Goal: Task Accomplishment & Management: Manage account settings

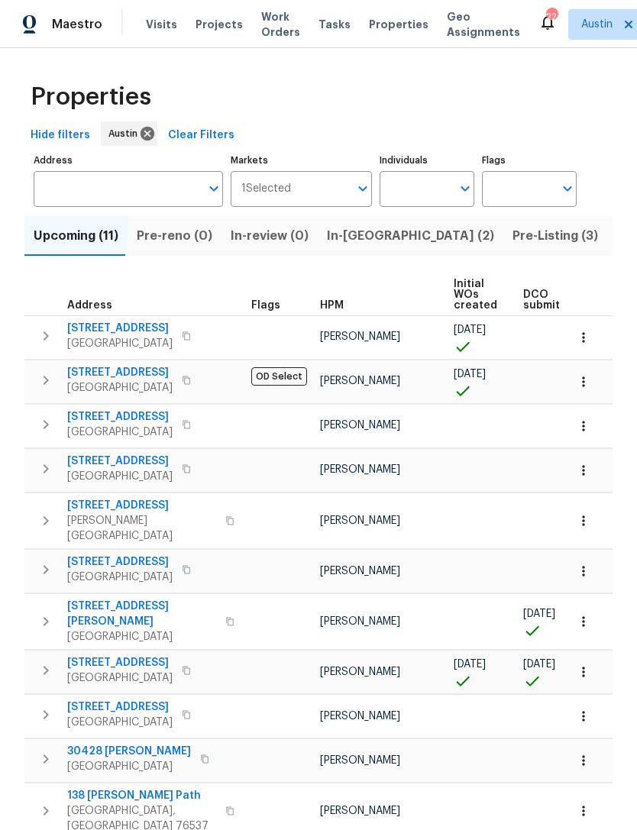
click at [617, 240] on span "Listed (29)" at bounding box center [650, 235] width 66 height 21
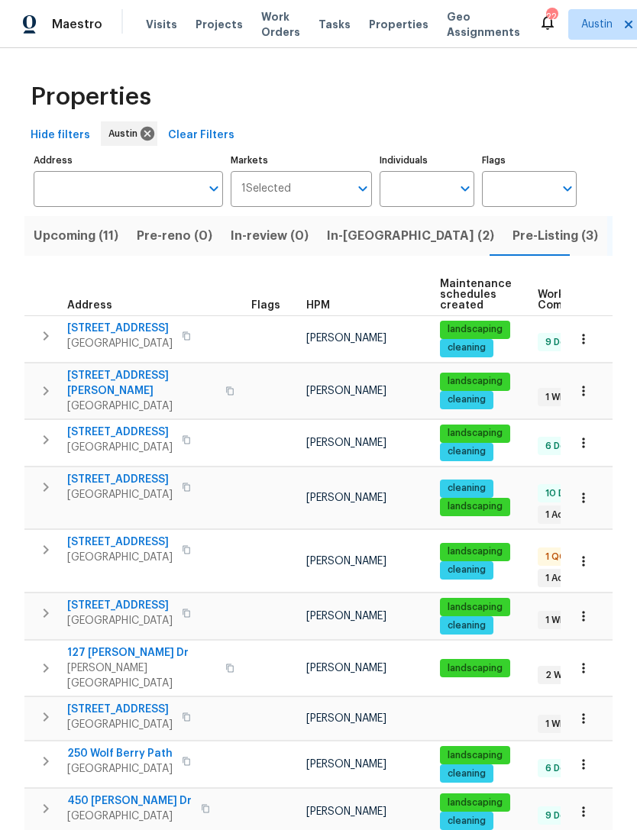
click at [106, 245] on span "Upcoming (11)" at bounding box center [76, 235] width 85 height 21
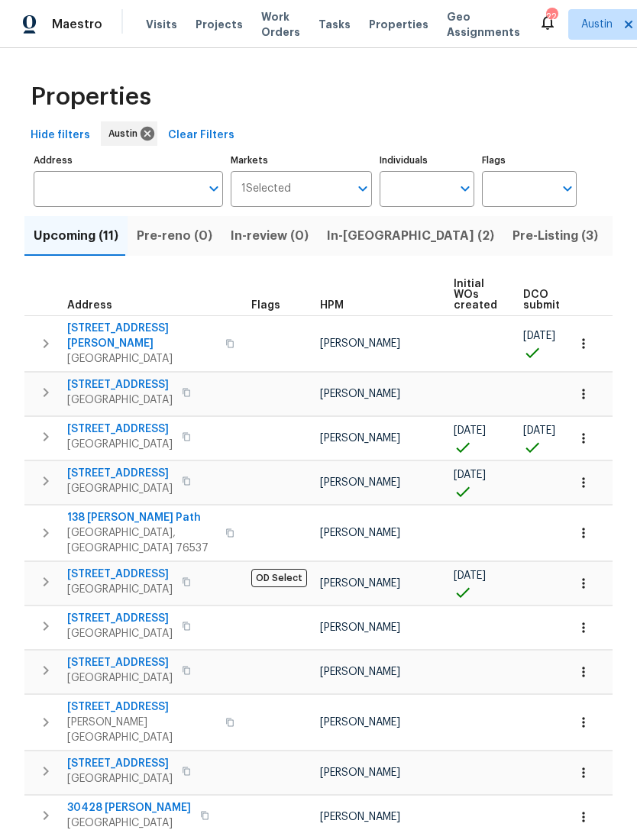
click at [50, 472] on icon "button" at bounding box center [46, 481] width 18 height 18
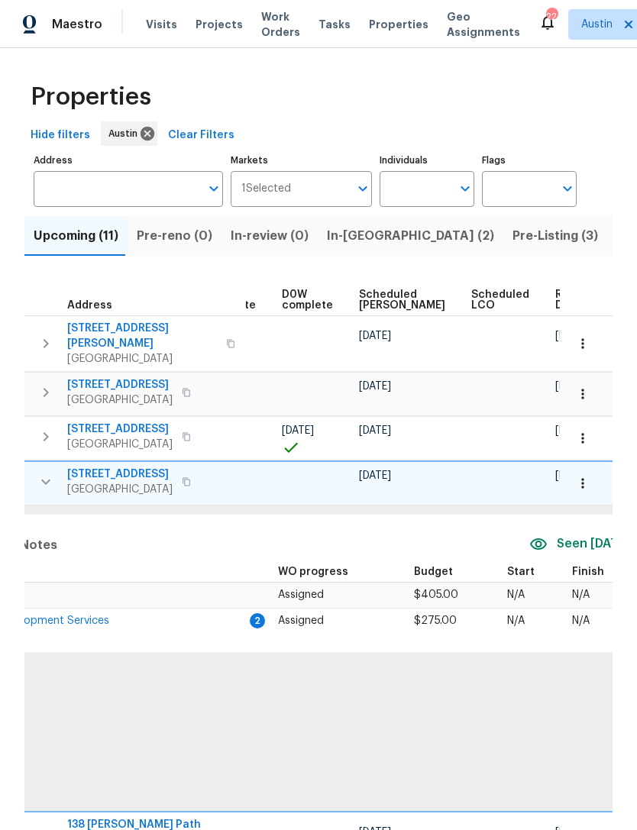
scroll to position [0, 400]
click at [584, 476] on icon "button" at bounding box center [582, 483] width 15 height 15
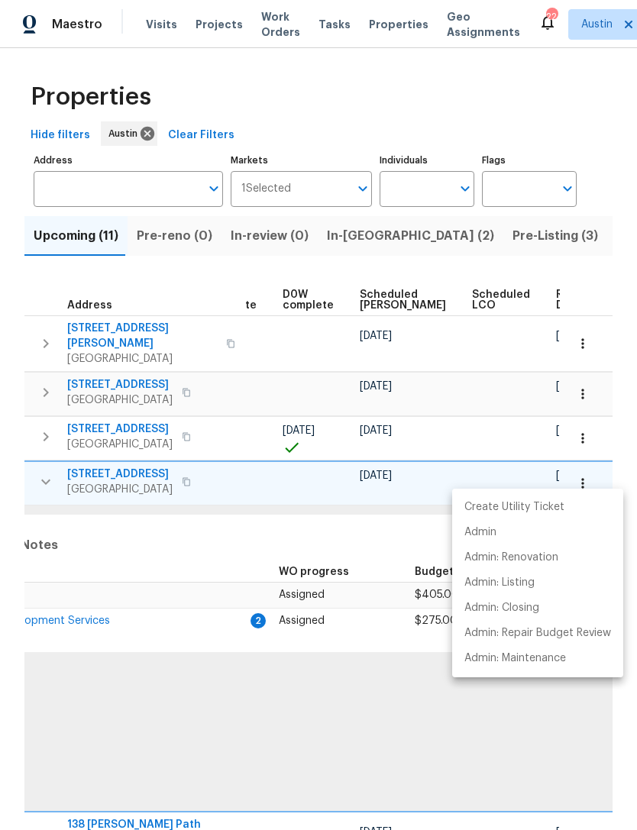
click at [464, 726] on div at bounding box center [318, 415] width 637 height 830
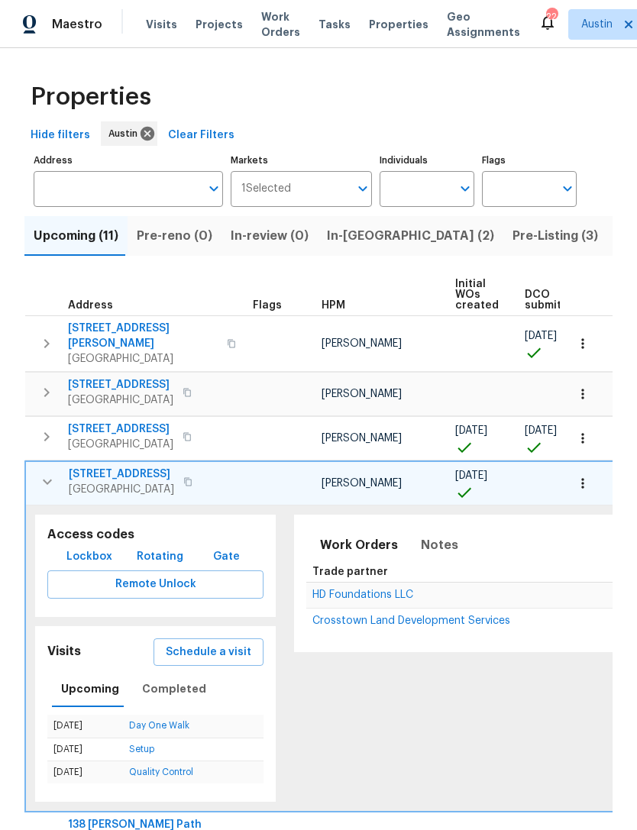
scroll to position [0, 0]
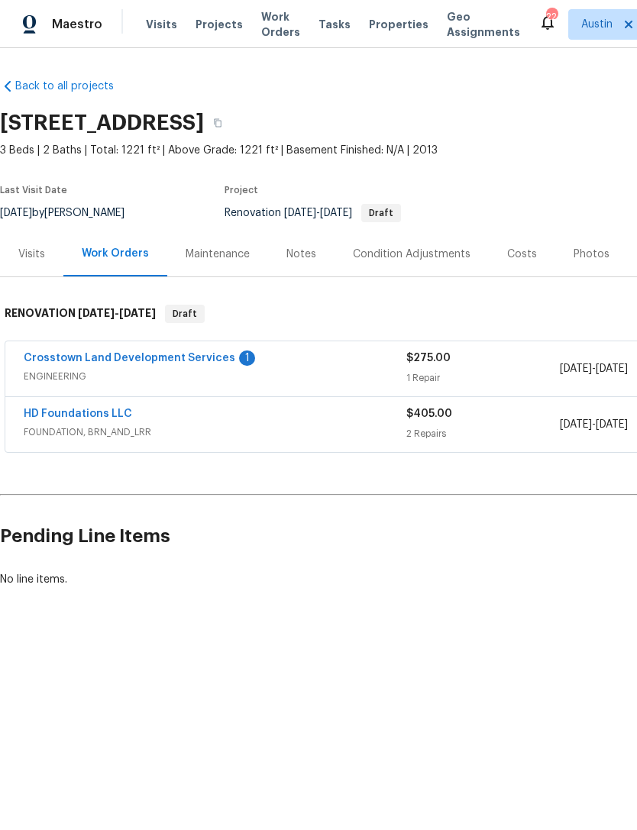
click at [25, 267] on div "Visits" at bounding box center [31, 253] width 63 height 45
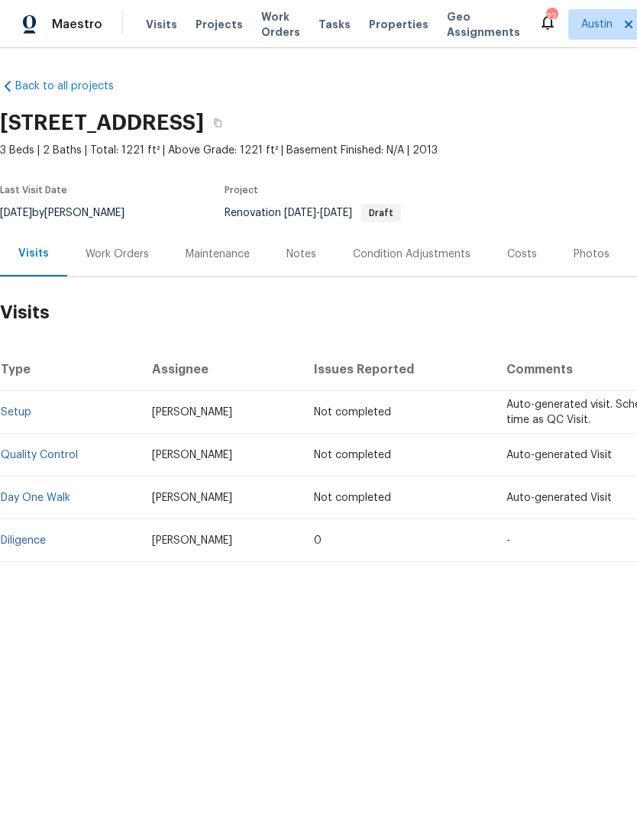
click at [45, 536] on link "Diligence" at bounding box center [23, 541] width 45 height 11
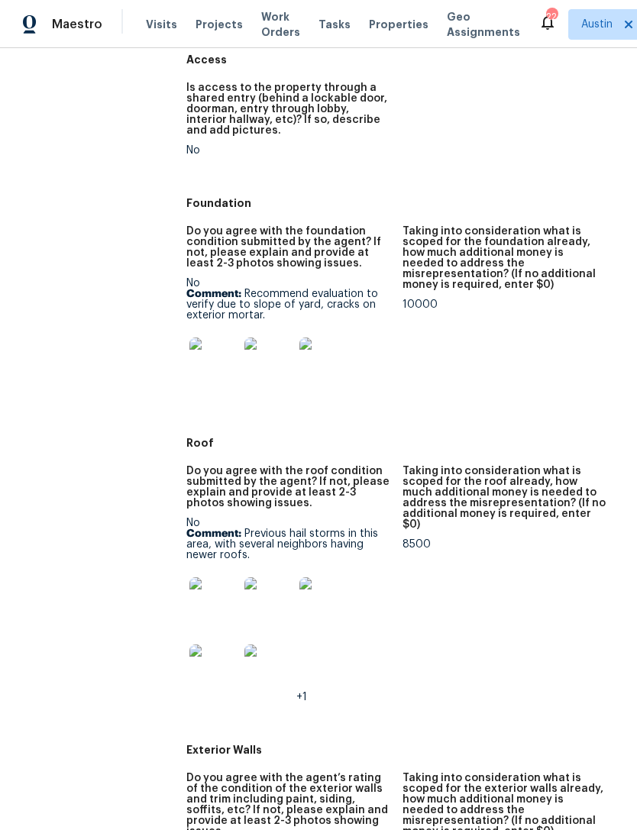
scroll to position [345, 0]
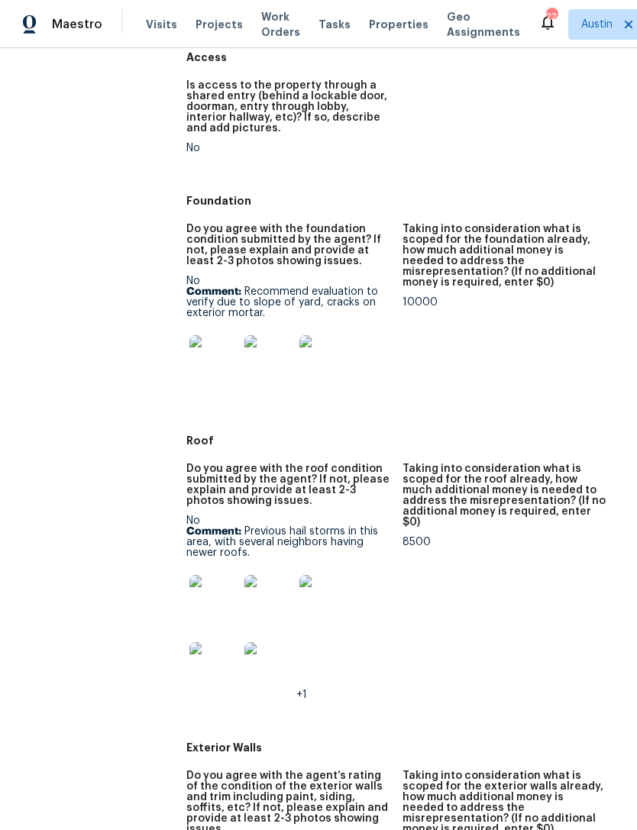
click at [261, 370] on img at bounding box center [268, 359] width 49 height 49
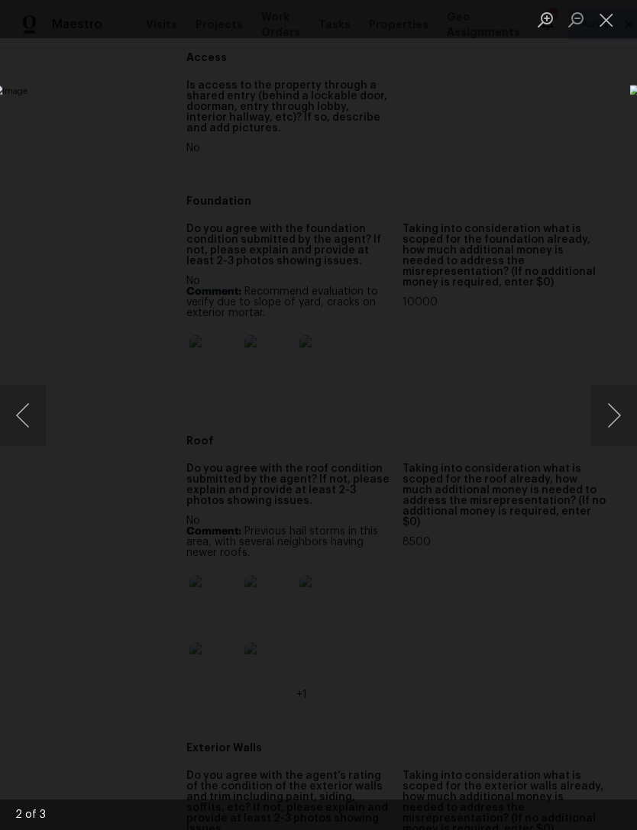
click at [619, 415] on button "Next image" at bounding box center [614, 415] width 46 height 61
click at [613, 416] on button "Next image" at bounding box center [614, 415] width 46 height 61
click at [486, 144] on div "Lightbox" at bounding box center [318, 415] width 637 height 830
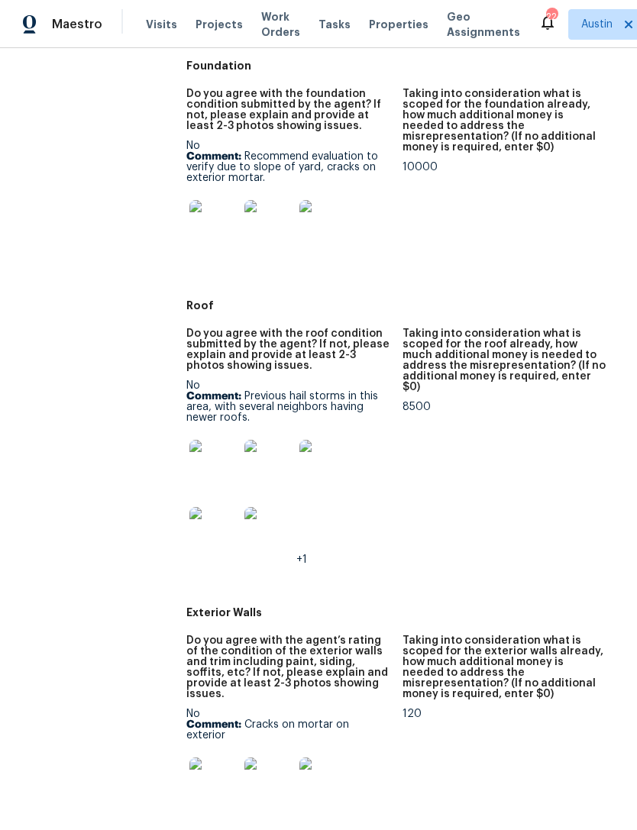
scroll to position [492, 0]
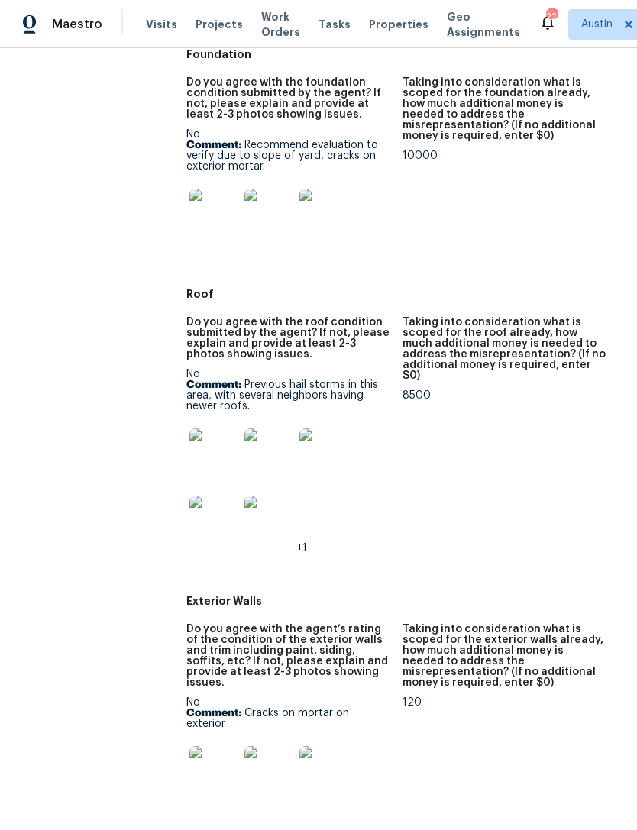
click at [189, 448] on img at bounding box center [213, 453] width 49 height 49
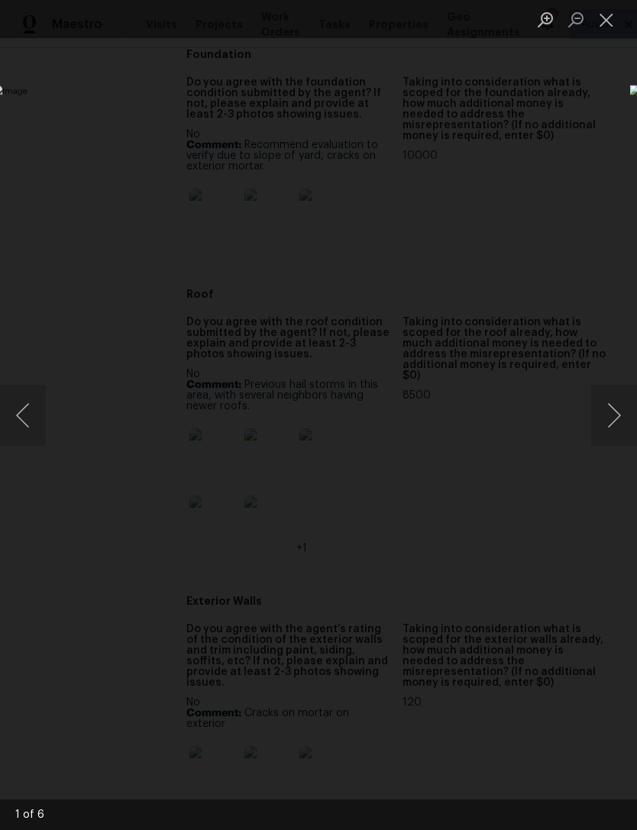
click at [613, 420] on button "Next image" at bounding box center [614, 415] width 46 height 61
click at [610, 417] on button "Next image" at bounding box center [614, 415] width 46 height 61
click at [608, 420] on button "Next image" at bounding box center [614, 415] width 46 height 61
click at [31, 419] on button "Previous image" at bounding box center [23, 415] width 46 height 61
click at [495, 150] on div "Lightbox" at bounding box center [318, 415] width 637 height 830
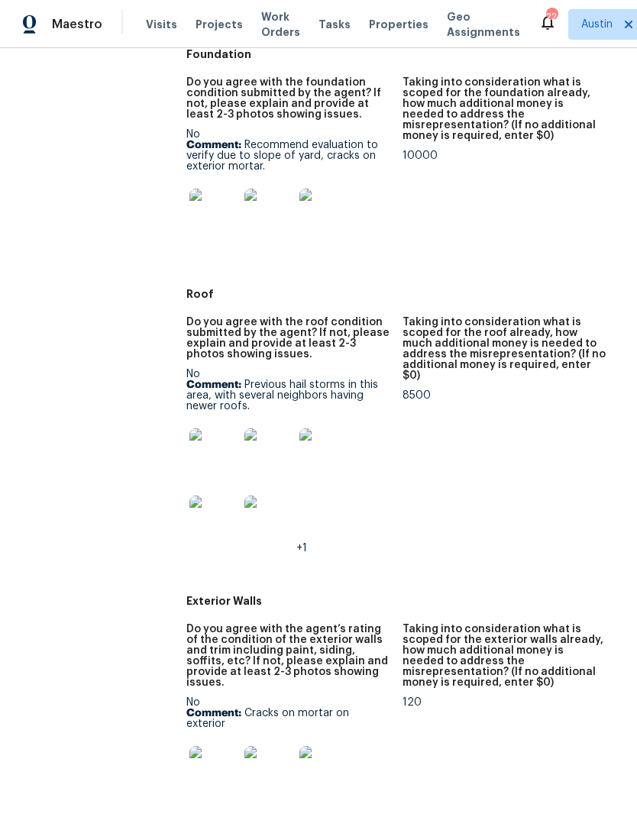
click at [278, 517] on img at bounding box center [268, 520] width 49 height 49
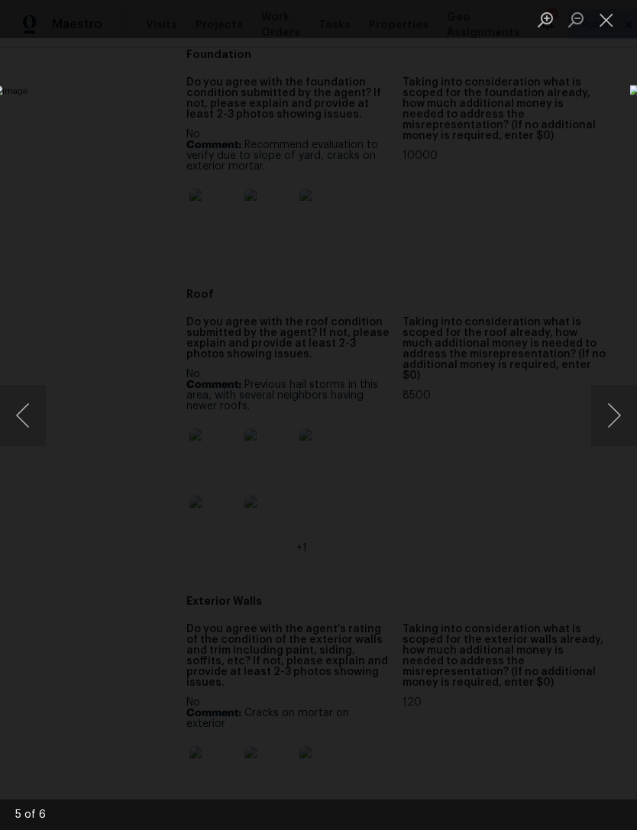
click at [522, 143] on div "Lightbox" at bounding box center [318, 415] width 637 height 830
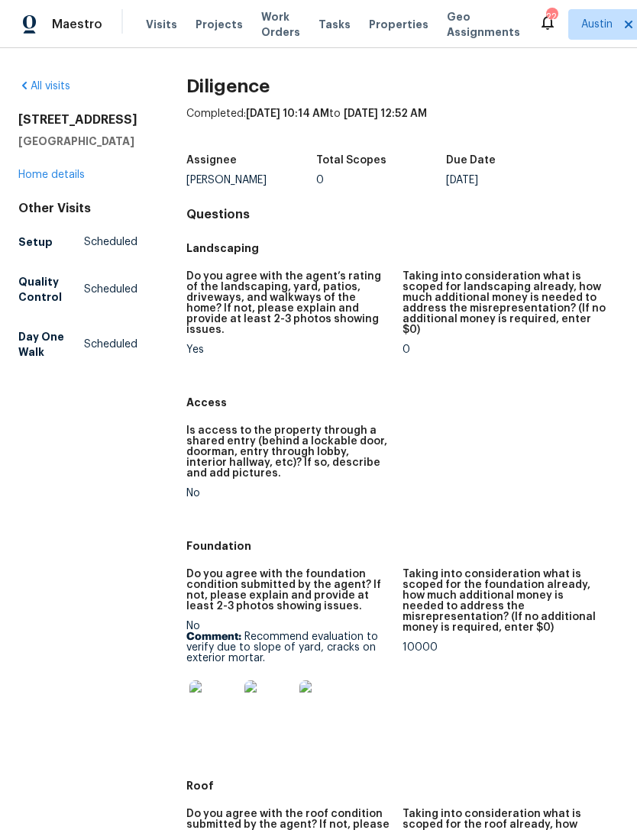
scroll to position [0, 0]
click at [39, 180] on link "Home details" at bounding box center [51, 175] width 66 height 11
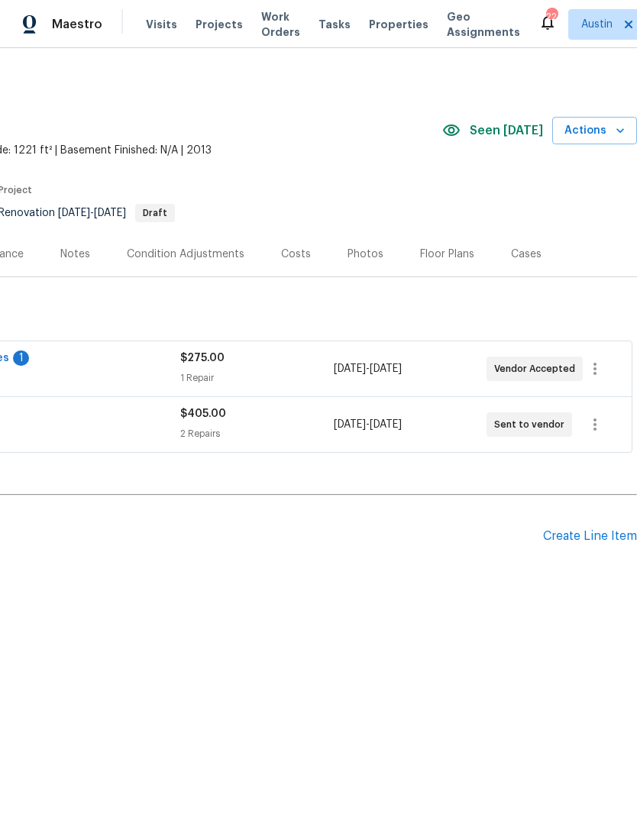
scroll to position [0, 226]
click at [589, 535] on div "Create Line Item" at bounding box center [590, 536] width 94 height 15
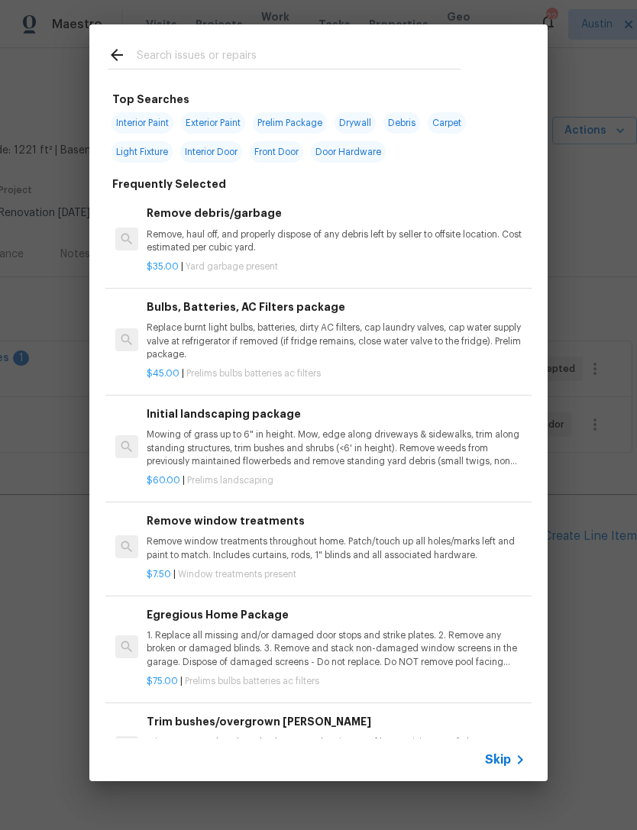
click at [247, 68] on input "text" at bounding box center [299, 57] width 324 height 23
click at [248, 70] on div at bounding box center [284, 69] width 353 height 1
click at [161, 54] on input "text" at bounding box center [299, 57] width 324 height 23
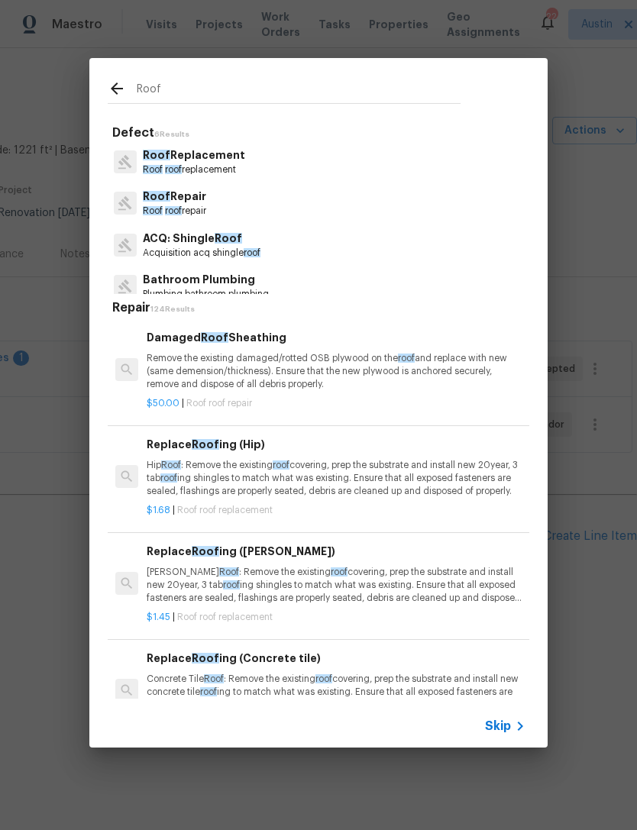
type input "Roof"
click at [270, 160] on div "Roof Replacement Roof roof replacement" at bounding box center [319, 161] width 422 height 41
click at [239, 161] on p "Roof Replacement" at bounding box center [194, 155] width 102 height 16
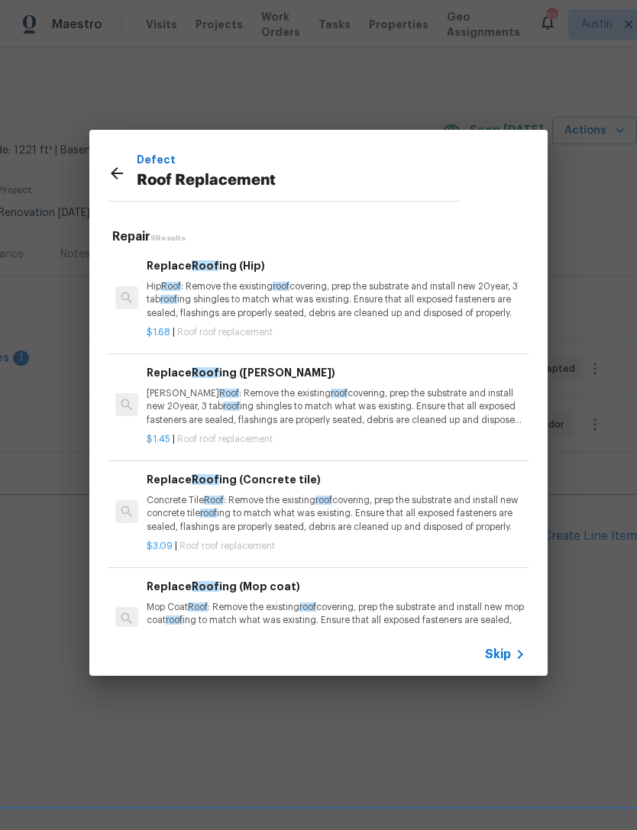
click at [364, 407] on p "Gable Roof : Remove the existing roof covering, prep the substrate and install …" at bounding box center [336, 406] width 379 height 39
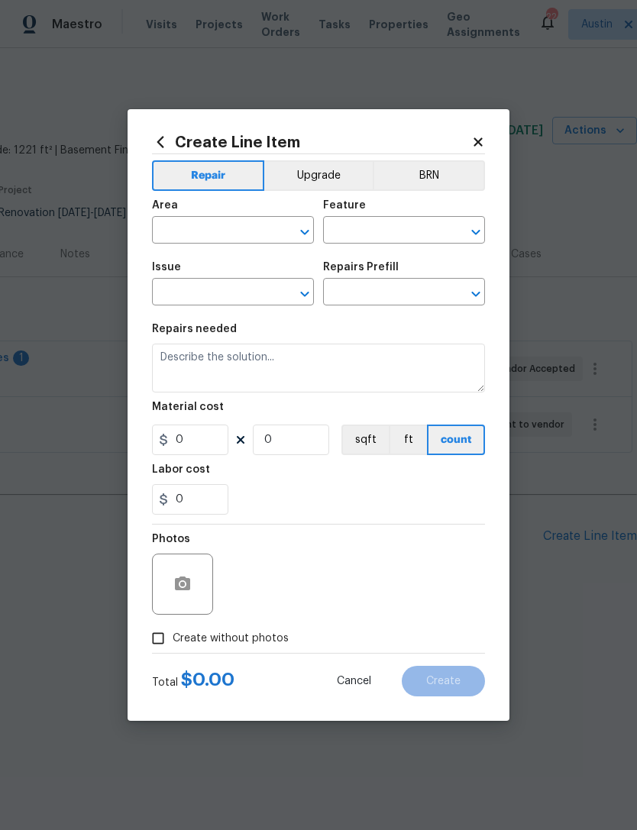
type input "Eaves and Trim"
type input "Roof Replacement"
type input "Replace Roofing (Gable) $1.45"
type textarea "Gable Roof: Remove the existing roof covering, prep the substrate and install n…"
type input "1.45"
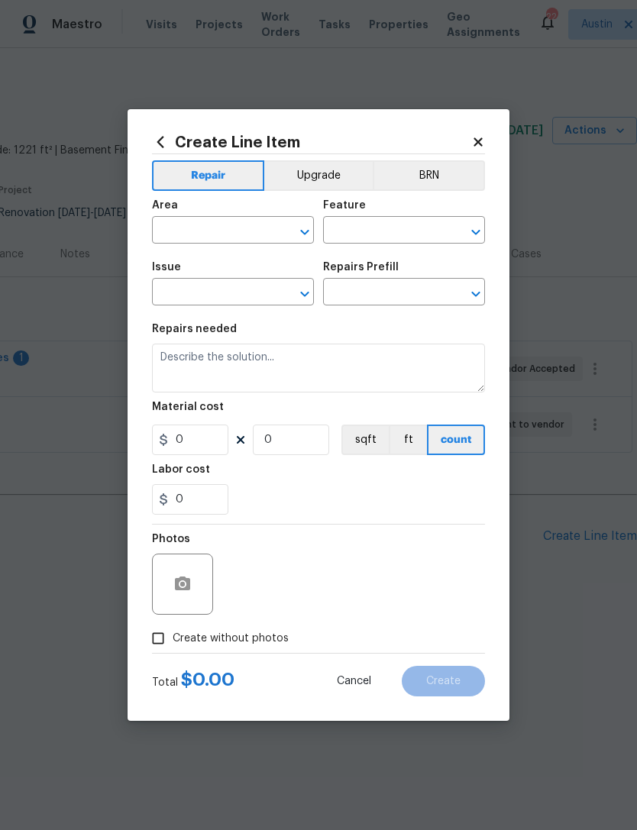
type input "1"
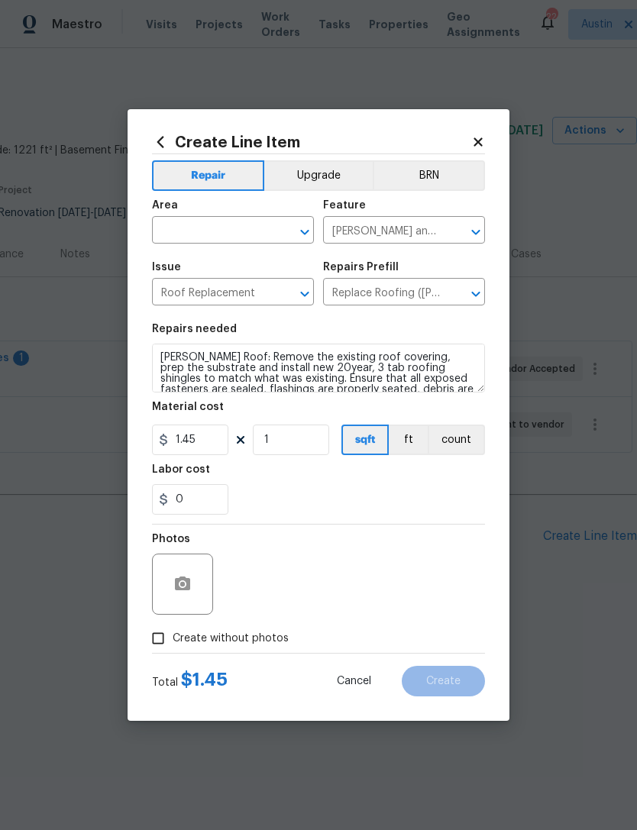
click at [211, 234] on input "text" at bounding box center [211, 232] width 119 height 24
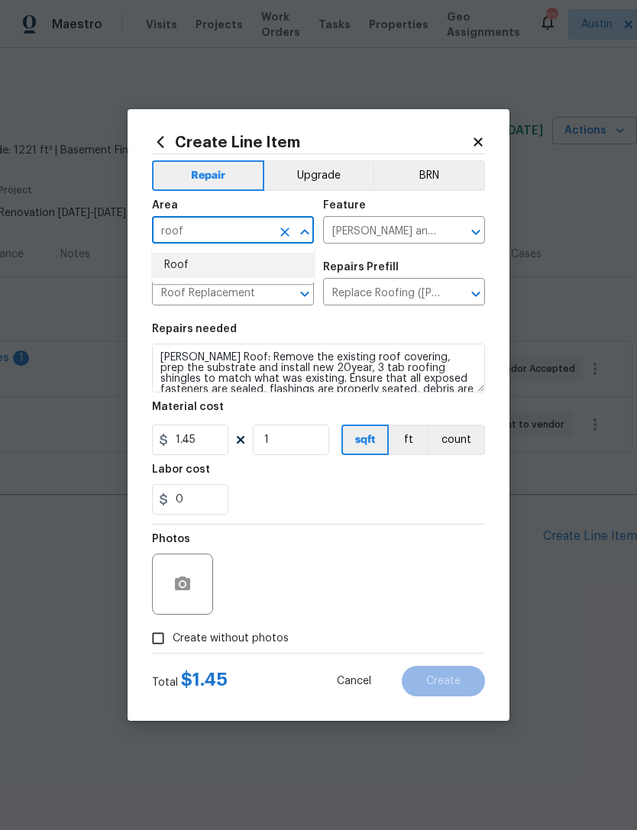
click at [241, 274] on li "Roof" at bounding box center [233, 265] width 162 height 25
type input "Roof"
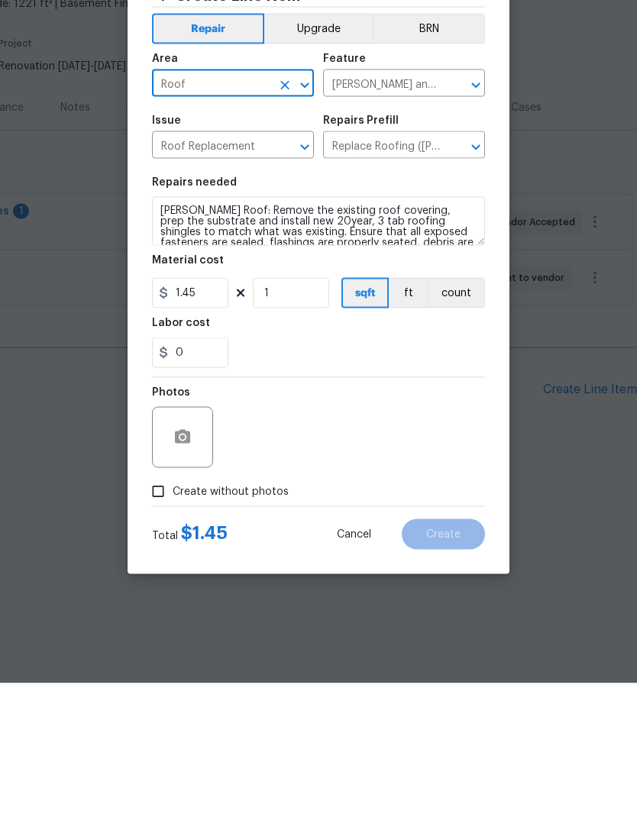
click at [244, 624] on label "Create without photos" at bounding box center [216, 638] width 145 height 29
click at [173, 624] on input "Create without photos" at bounding box center [158, 638] width 29 height 29
checkbox input "true"
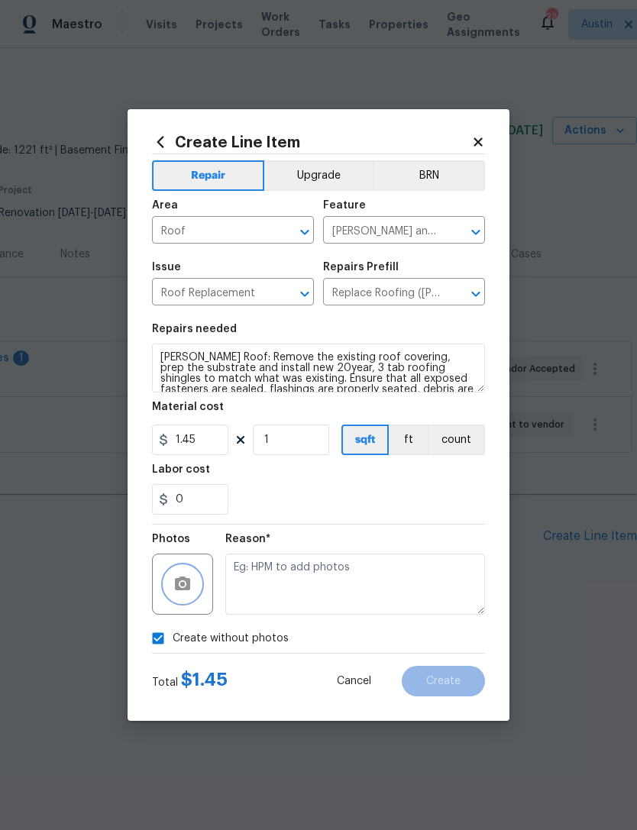
click at [196, 595] on button "button" at bounding box center [182, 584] width 37 height 37
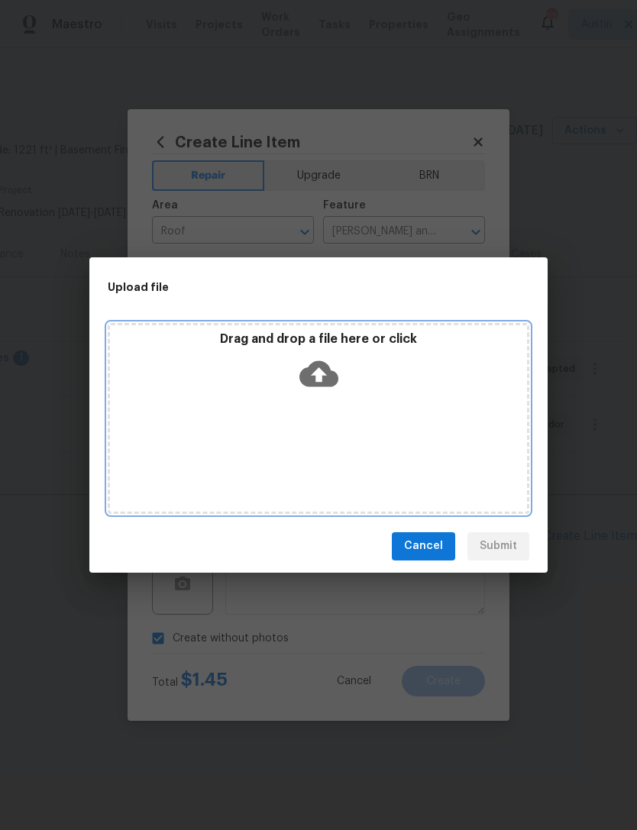
click at [303, 445] on div "Drag and drop a file here or click" at bounding box center [319, 418] width 422 height 191
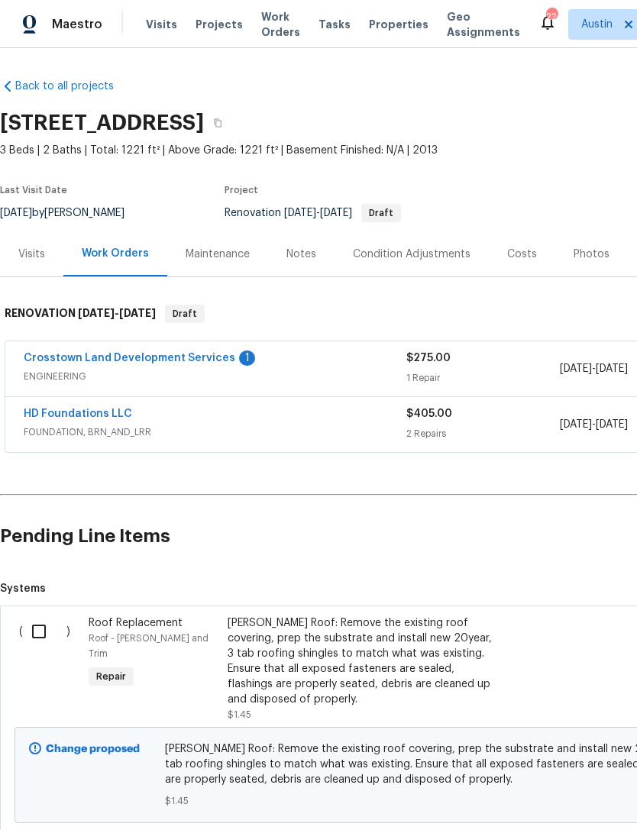
click at [44, 574] on section "Pending Line Items Create Line Item Systems ( ) Roof Replacement Roof - Eaves a…" at bounding box center [431, 669] width 863 height 337
click at [40, 552] on h2 "Pending Line Items" at bounding box center [384, 536] width 769 height 71
click at [31, 575] on section "Pending Line Items Create Line Item Systems ( ) Roof Replacement Roof - Eaves a…" at bounding box center [431, 669] width 863 height 337
click at [36, 627] on input "checkbox" at bounding box center [45, 632] width 44 height 32
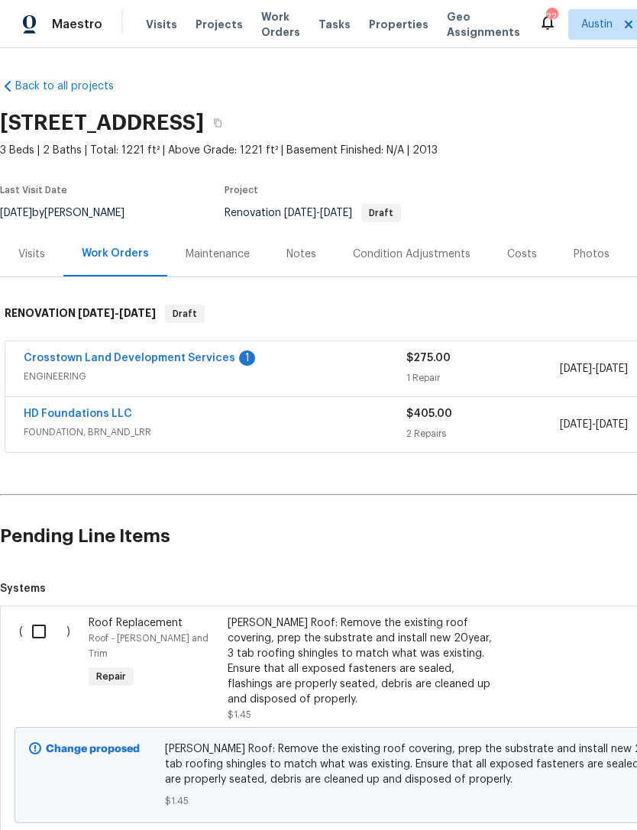
checkbox input "true"
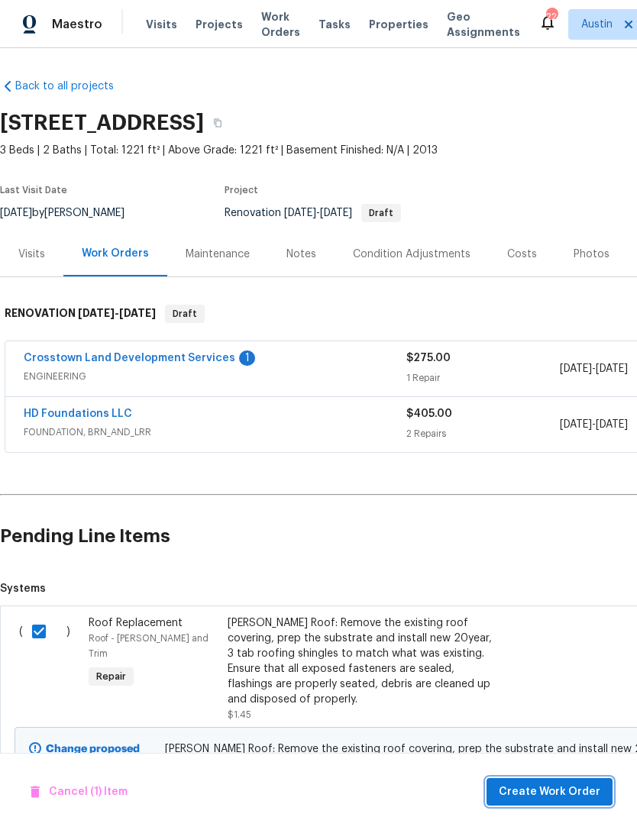
click at [562, 798] on span "Create Work Order" at bounding box center [550, 792] width 102 height 19
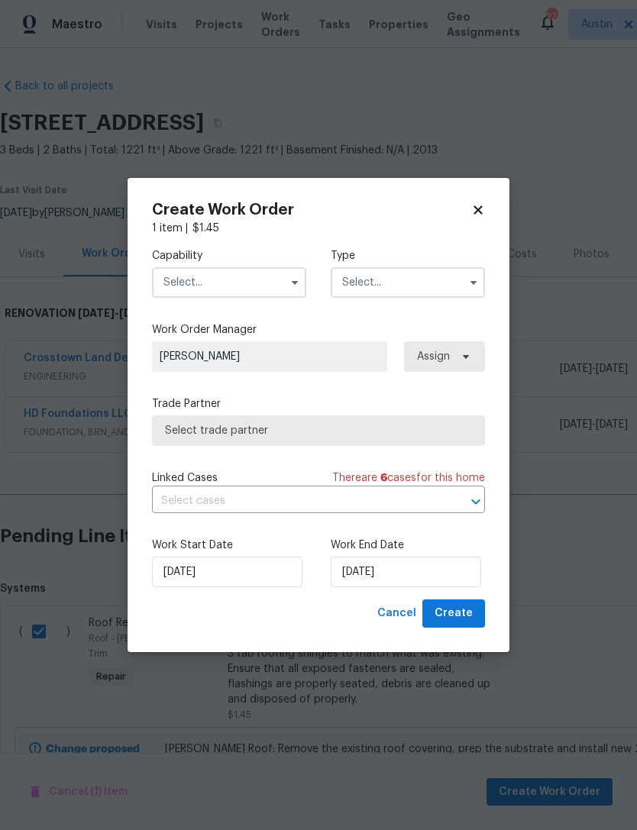
click at [237, 267] on input "text" at bounding box center [229, 282] width 154 height 31
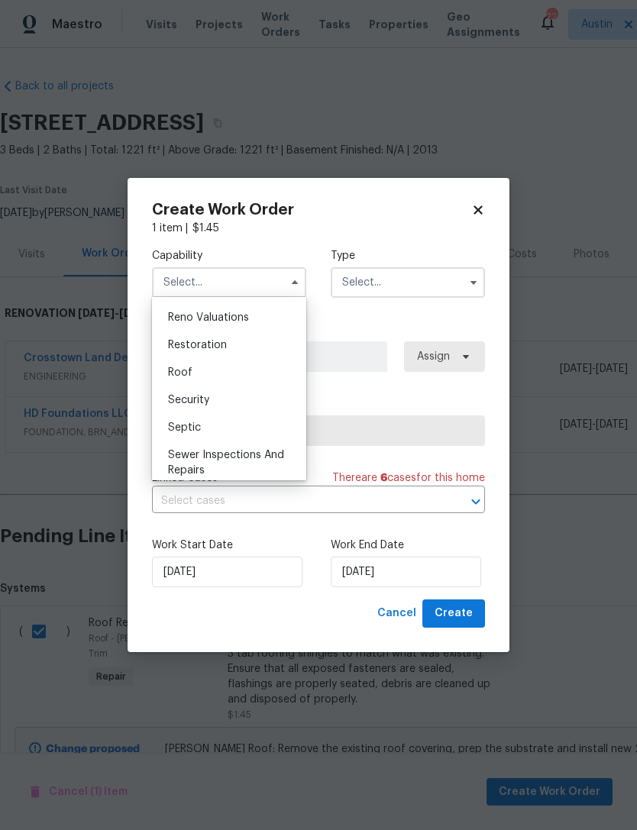
scroll to position [1501, 0]
click at [232, 376] on div "Roof" at bounding box center [229, 372] width 147 height 28
type input "Roof"
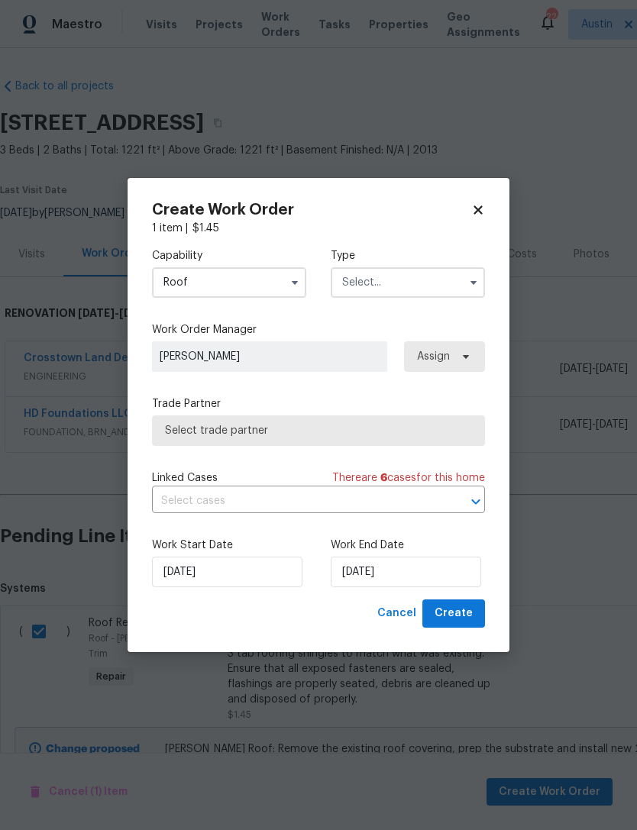
click at [377, 292] on input "text" at bounding box center [408, 282] width 154 height 31
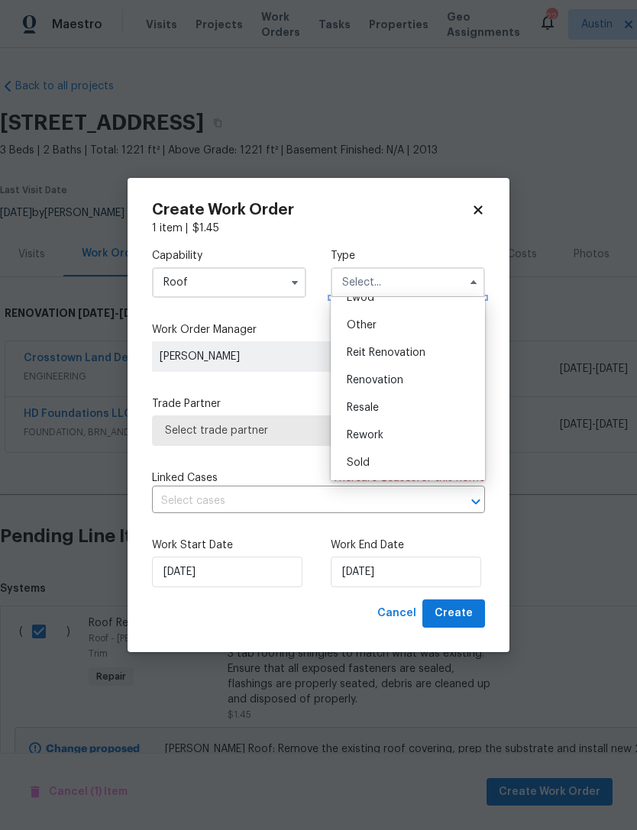
scroll to position [182, 0]
click at [419, 380] on div "Renovation" at bounding box center [408, 381] width 147 height 28
type input "Renovation"
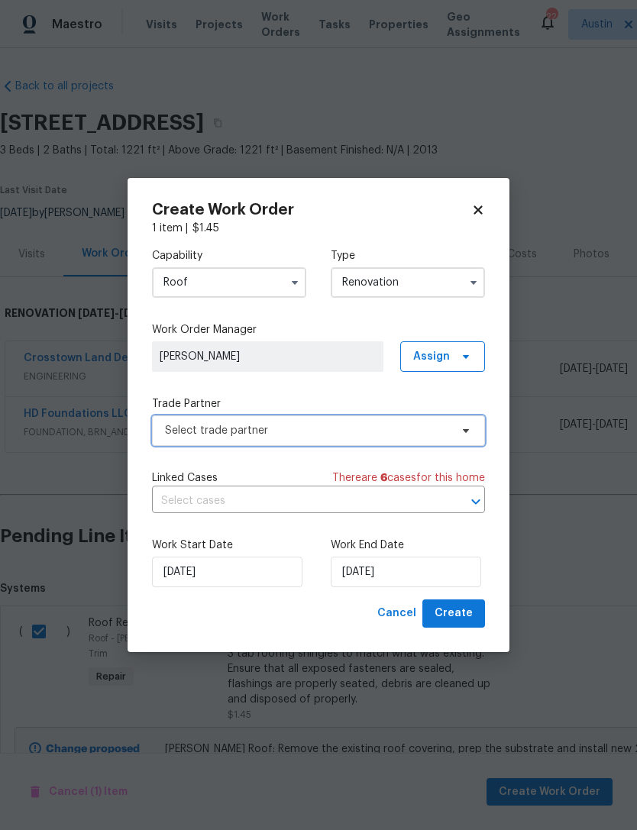
click at [349, 439] on span "Select trade partner" at bounding box center [318, 431] width 333 height 31
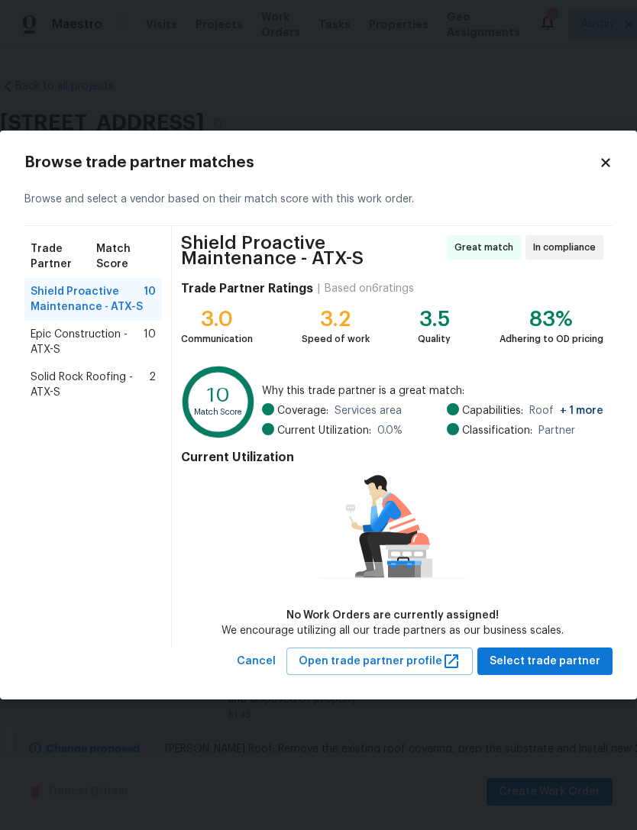
click at [38, 387] on span "Solid Rock Roofing - ATX-S" at bounding box center [90, 385] width 118 height 31
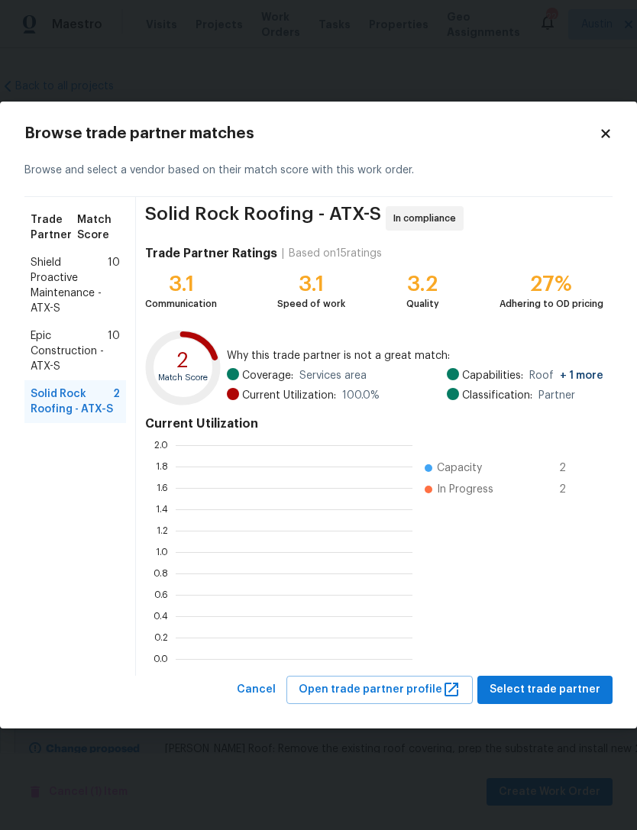
scroll to position [2, 2]
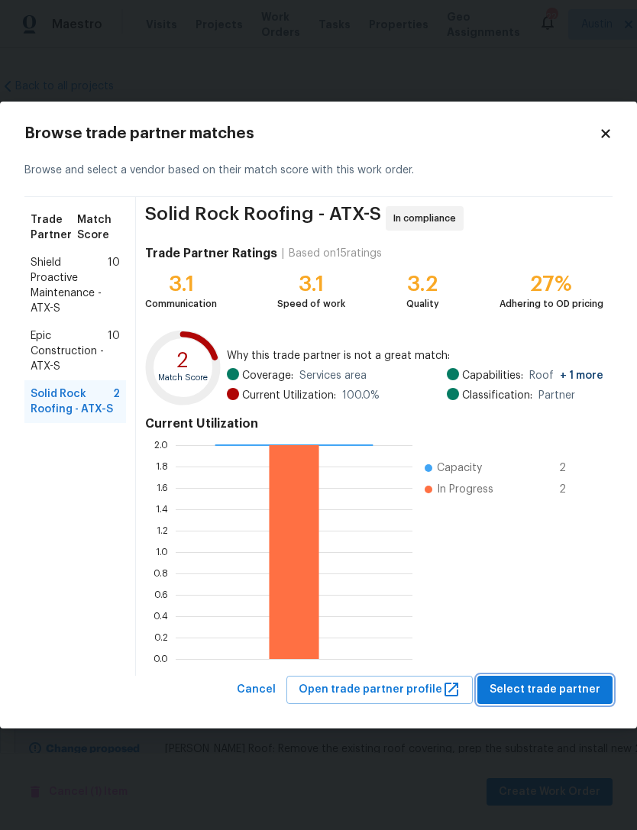
click at [577, 698] on span "Select trade partner" at bounding box center [545, 690] width 111 height 19
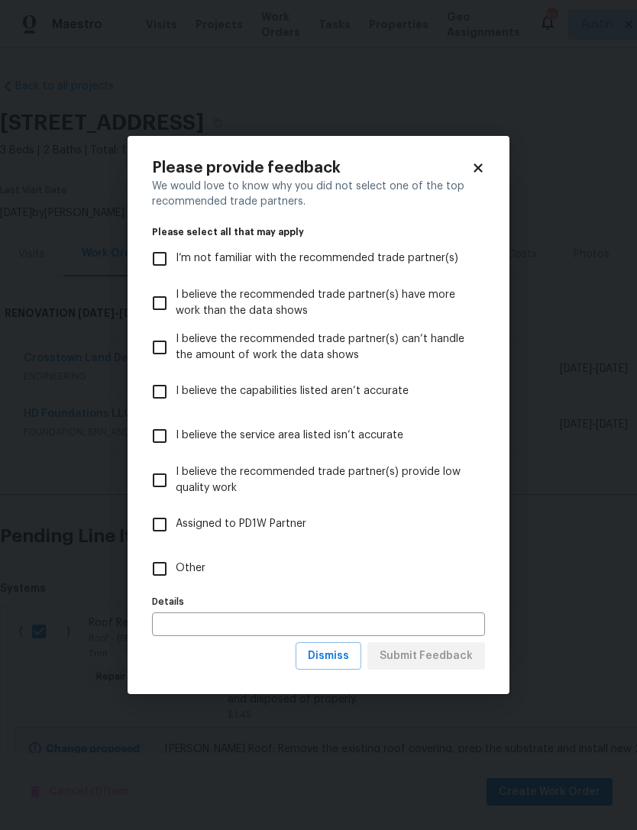
click at [193, 578] on label "Other" at bounding box center [308, 569] width 329 height 44
click at [176, 578] on input "Other" at bounding box center [160, 569] width 32 height 32
checkbox input "true"
click at [447, 658] on span "Submit Feedback" at bounding box center [426, 656] width 93 height 19
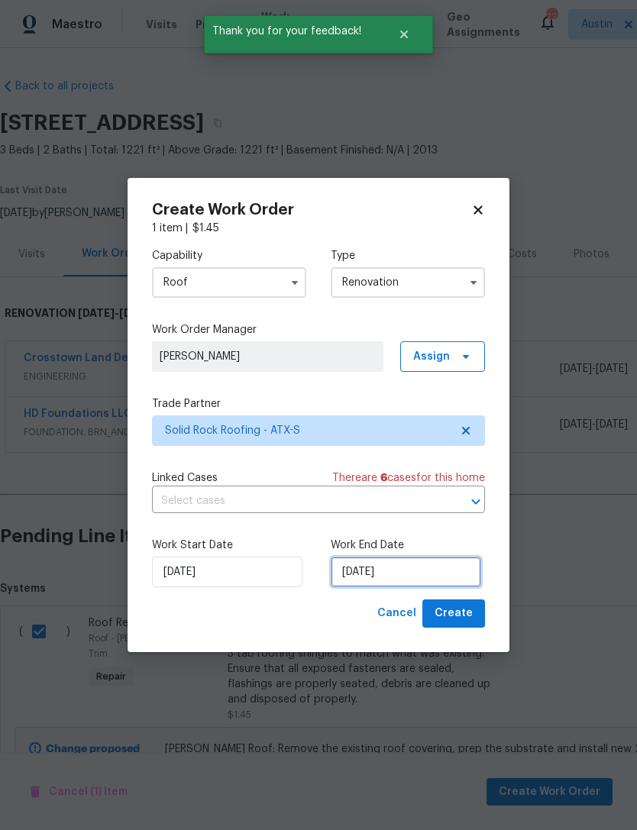
click at [398, 579] on input "[DATE]" at bounding box center [406, 572] width 150 height 31
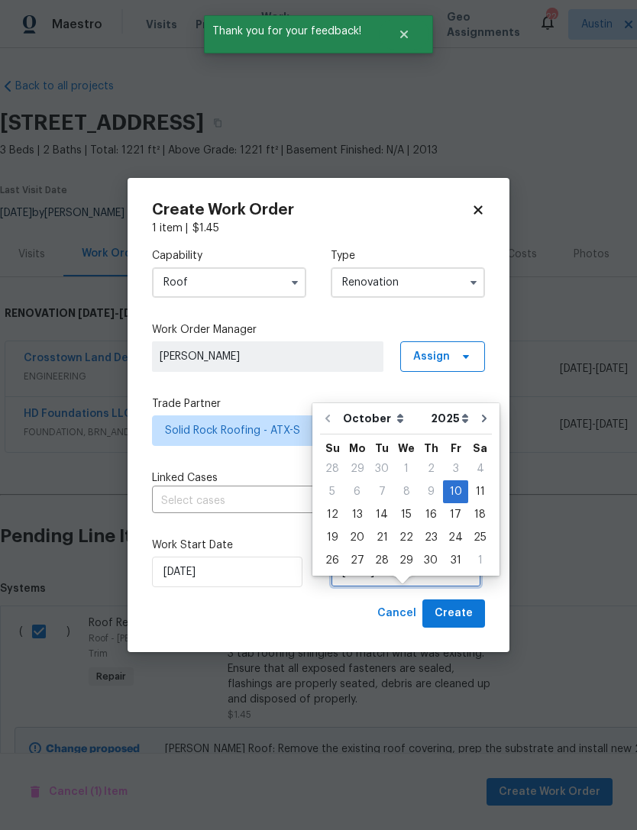
scroll to position [28, 0]
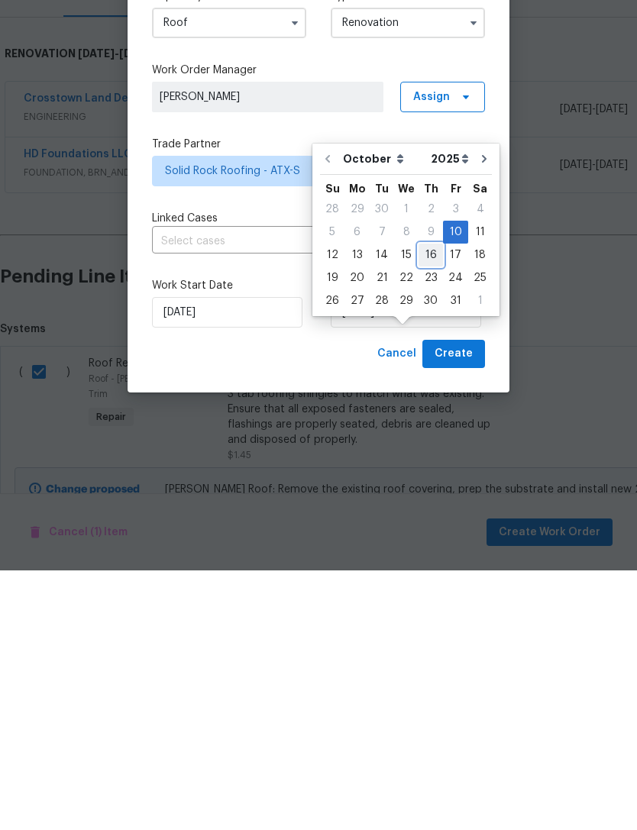
click at [421, 504] on div "16" at bounding box center [431, 514] width 24 height 21
type input "[DATE]"
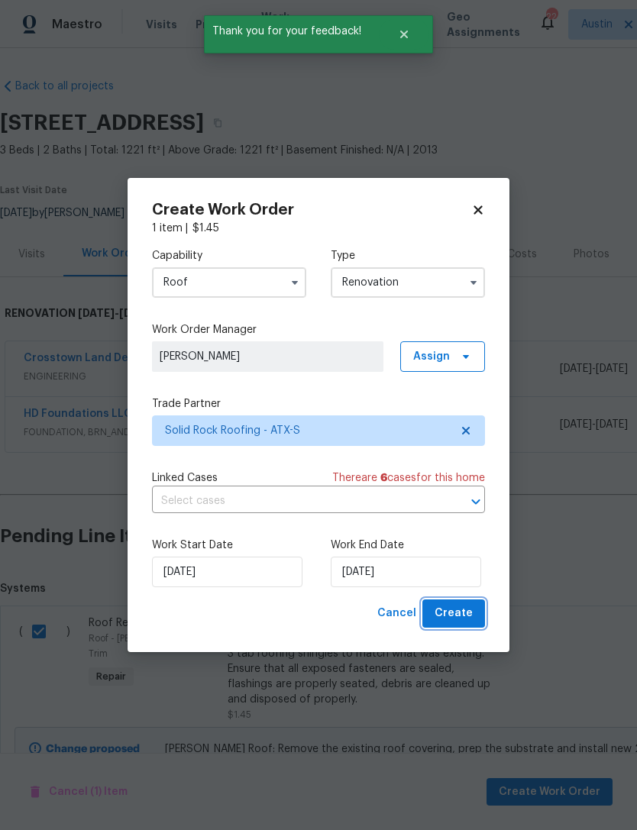
click at [468, 623] on span "Create" at bounding box center [454, 613] width 38 height 19
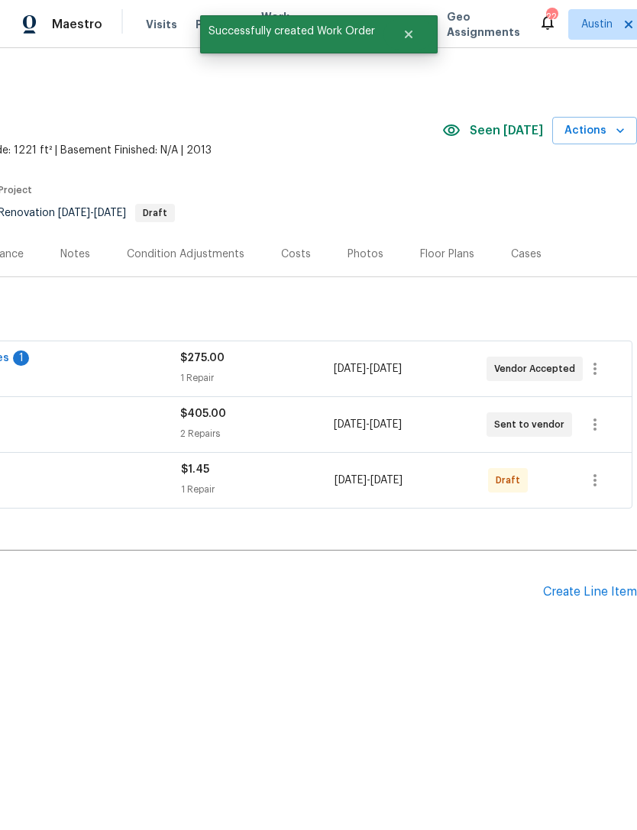
scroll to position [0, 226]
click at [594, 485] on icon "button" at bounding box center [595, 480] width 3 height 12
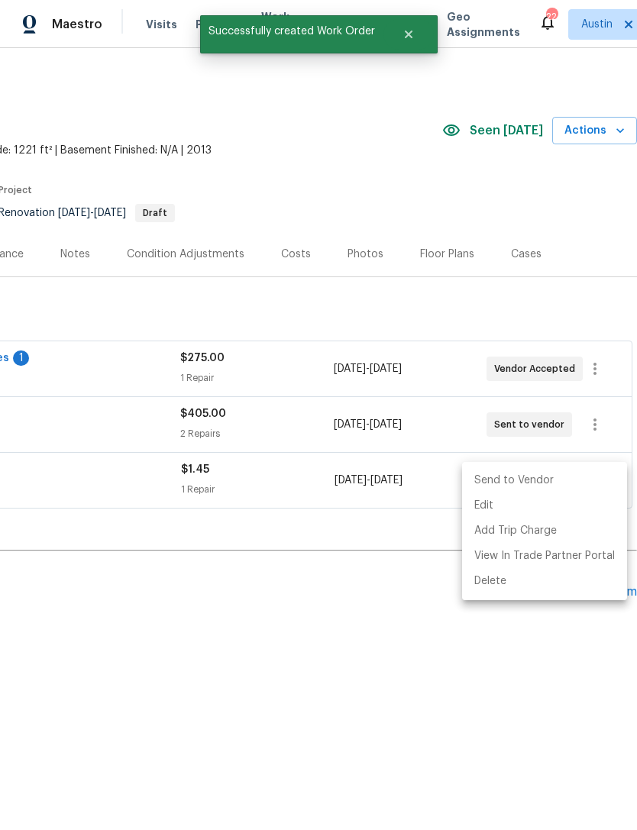
click at [543, 484] on li "Send to Vendor" at bounding box center [544, 480] width 165 height 25
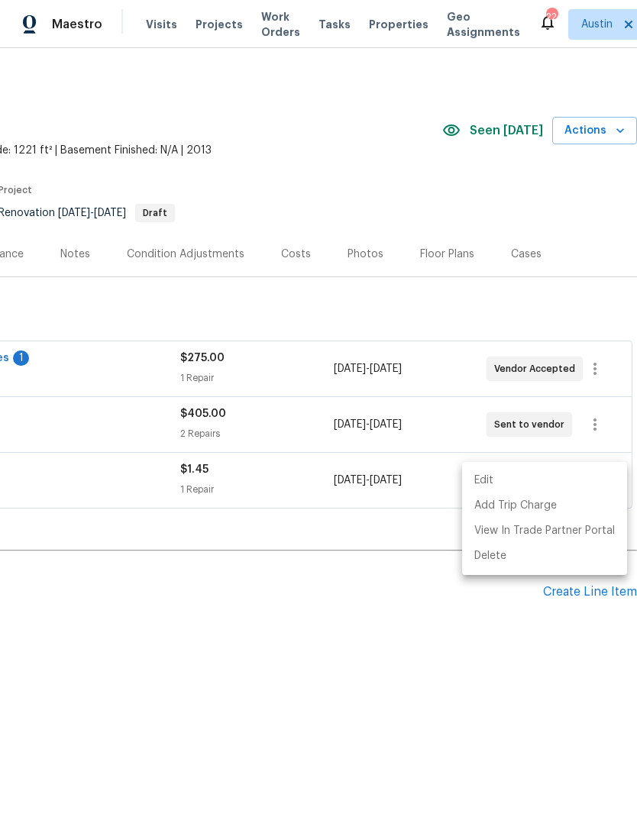
click at [413, 683] on div at bounding box center [318, 415] width 637 height 830
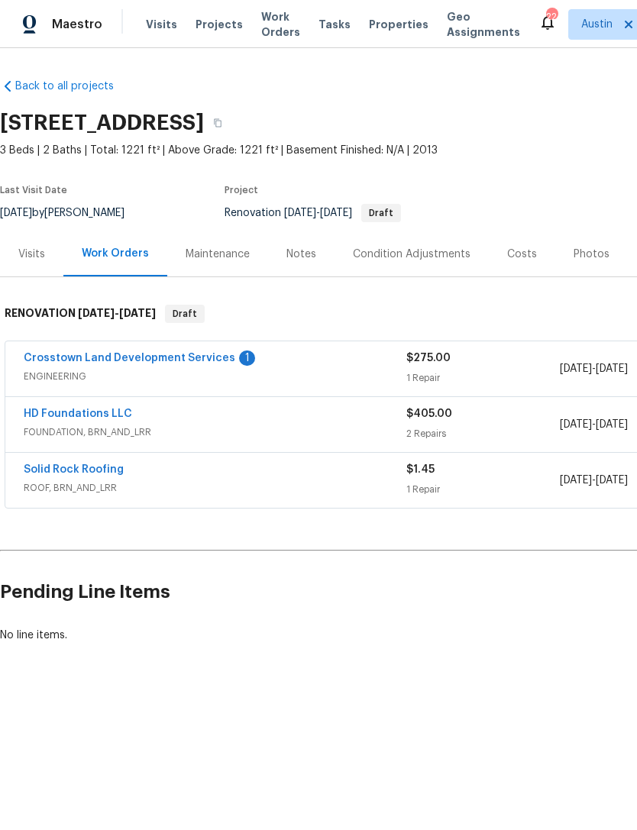
scroll to position [0, 0]
click at [57, 473] on link "Solid Rock Roofing" at bounding box center [74, 469] width 100 height 11
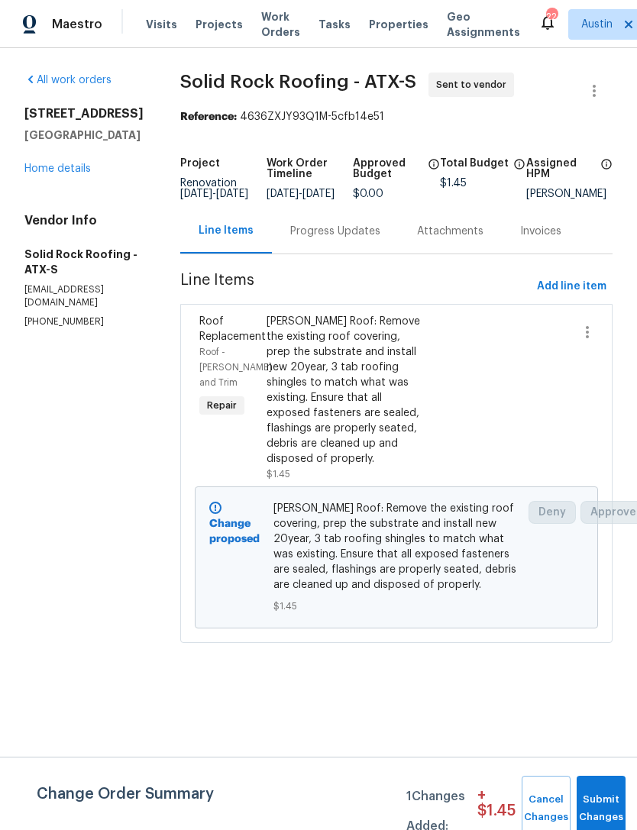
click at [336, 239] on div "Progress Updates" at bounding box center [335, 231] width 90 height 15
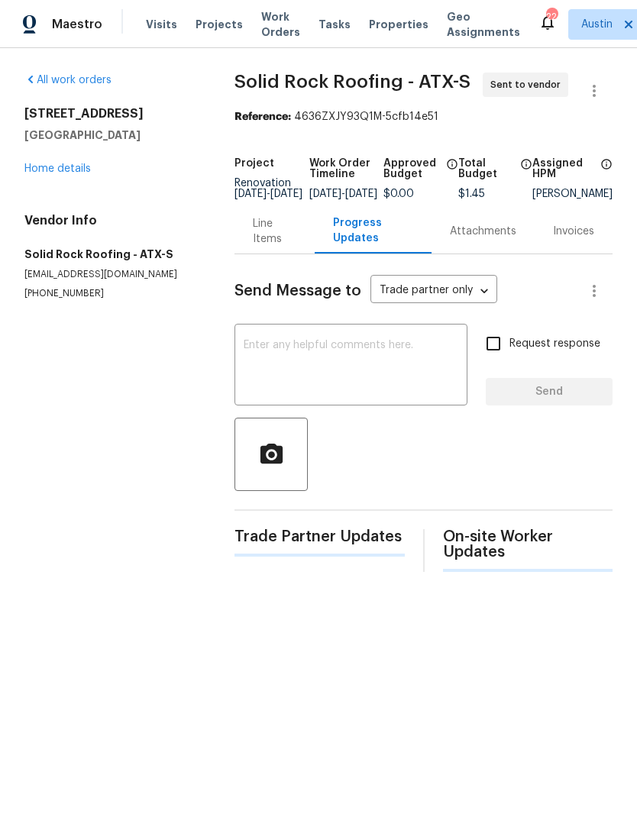
click at [338, 360] on textarea at bounding box center [351, 366] width 215 height 53
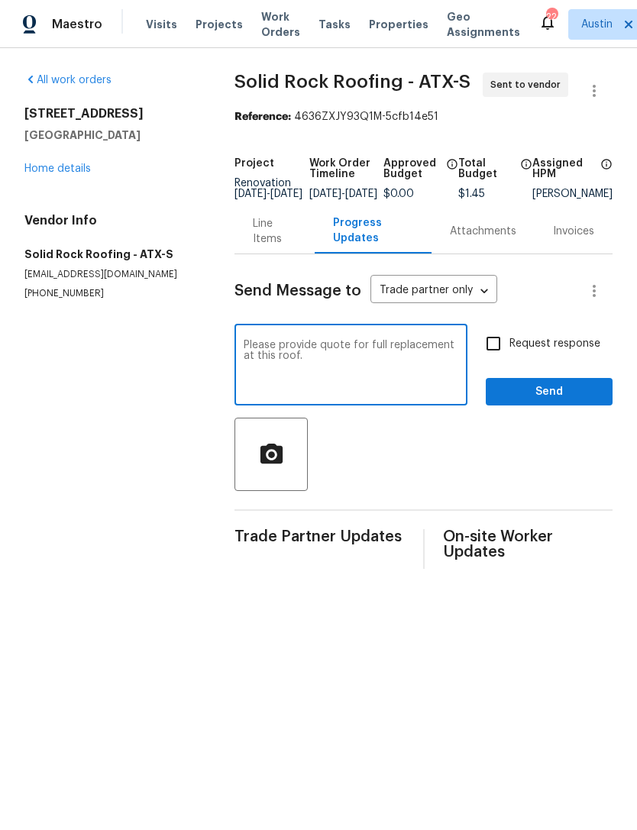
click at [244, 352] on textarea "Please provide quote for full replacement at this roof." at bounding box center [351, 366] width 215 height 53
click at [268, 361] on textarea "Please provide quote for full replacement at this roof." at bounding box center [351, 366] width 215 height 53
click at [260, 353] on textarea "Please provide quote for full replacement at this roof." at bounding box center [351, 366] width 215 height 53
click at [450, 351] on textarea "Please conduct roof inspection and provide quote for full replacement at this r…" at bounding box center [351, 366] width 215 height 53
click at [444, 461] on div at bounding box center [424, 454] width 378 height 73
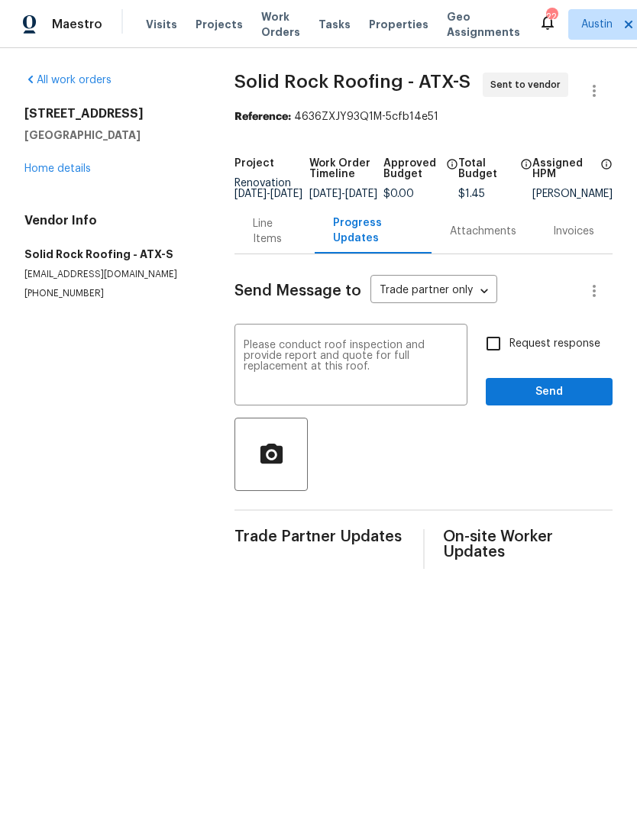
click at [392, 390] on textarea "Please conduct roof inspection and provide report and quote for full replacemen…" at bounding box center [351, 366] width 215 height 53
type textarea "Please conduct roof inspection and provide report and quote for full replacemen…"
click at [497, 351] on input "Request response" at bounding box center [493, 344] width 32 height 32
checkbox input "true"
click at [562, 402] on span "Send" at bounding box center [549, 392] width 102 height 19
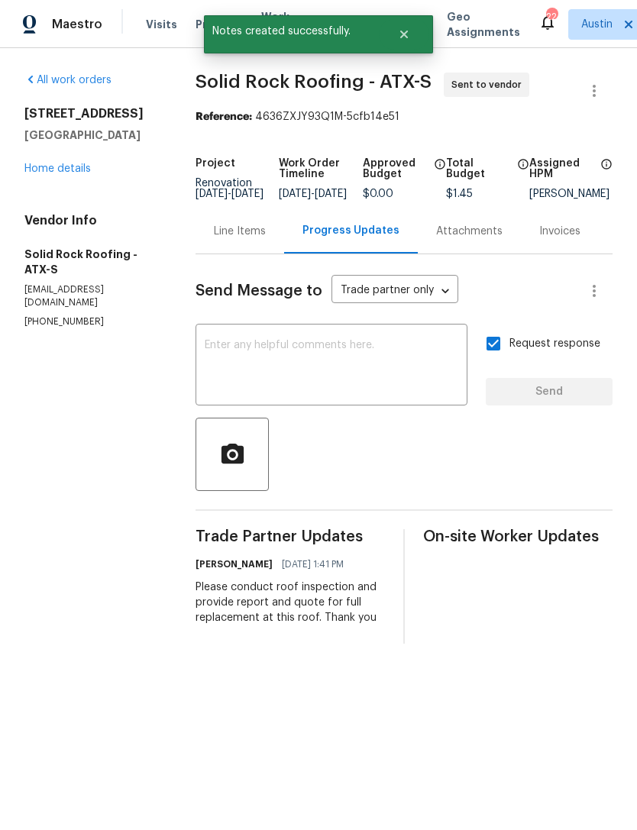
click at [225, 239] on div "Line Items" at bounding box center [240, 231] width 52 height 15
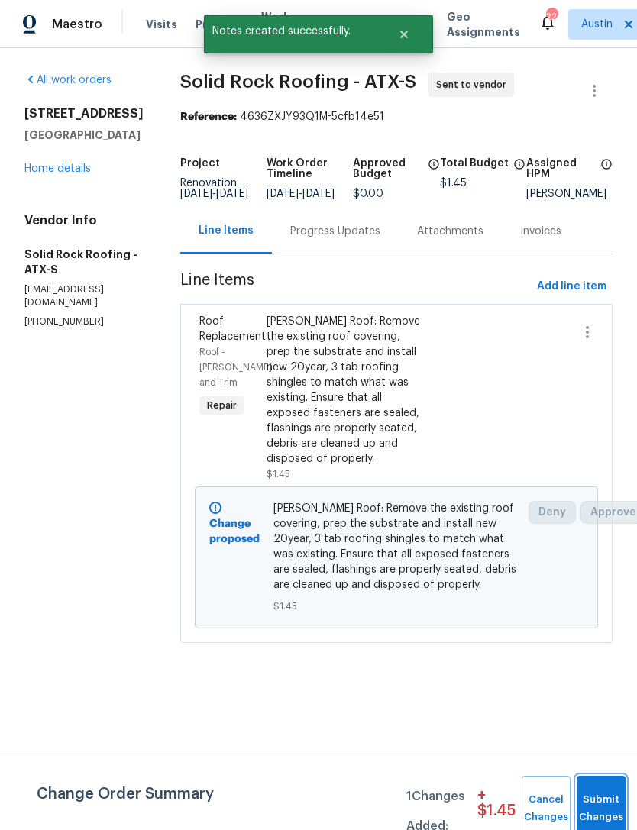
click at [597, 789] on button "Submit Changes" at bounding box center [601, 809] width 49 height 66
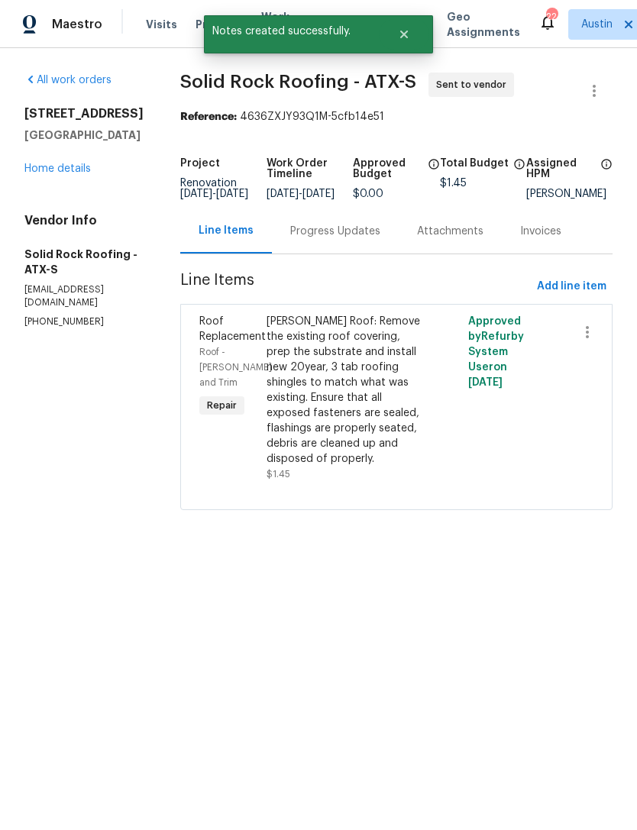
click at [28, 173] on link "Home details" at bounding box center [57, 168] width 66 height 11
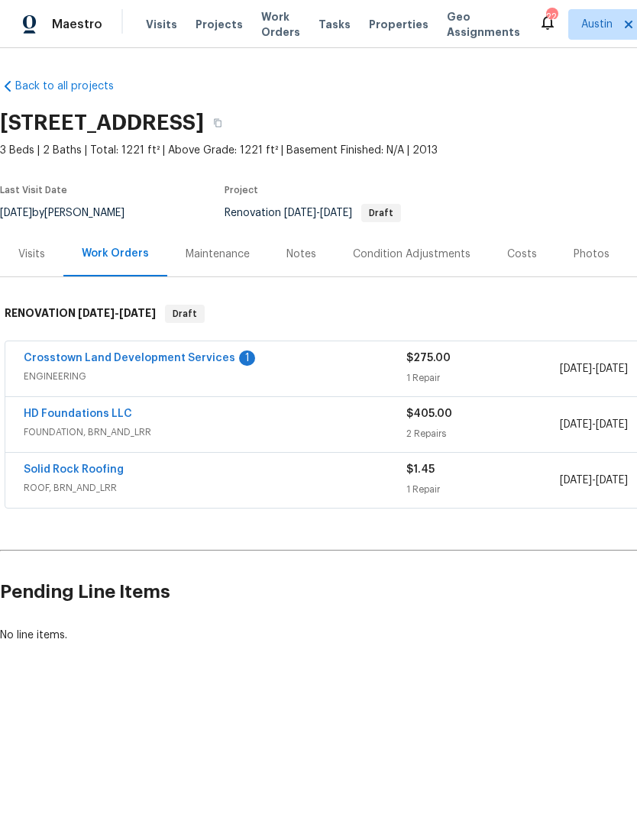
click at [384, 23] on span "Properties" at bounding box center [399, 24] width 60 height 15
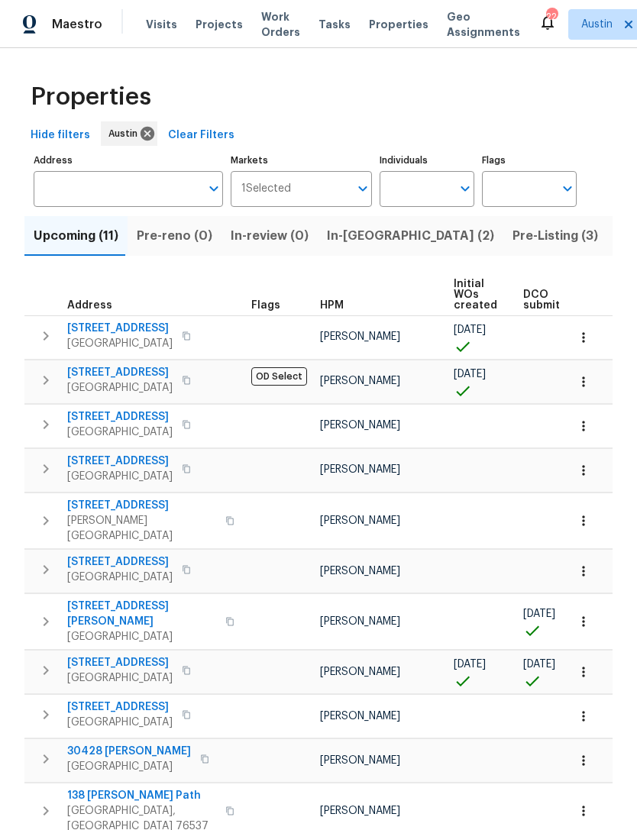
click at [617, 236] on span "Listed (29)" at bounding box center [650, 235] width 66 height 21
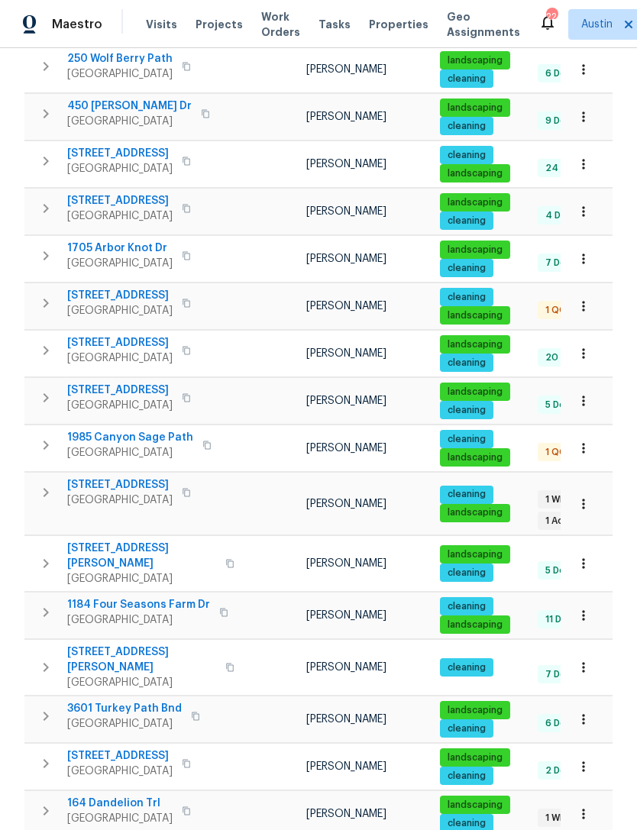
scroll to position [695, 0]
click at [119, 796] on span "164 Dandelion Trl" at bounding box center [119, 803] width 105 height 15
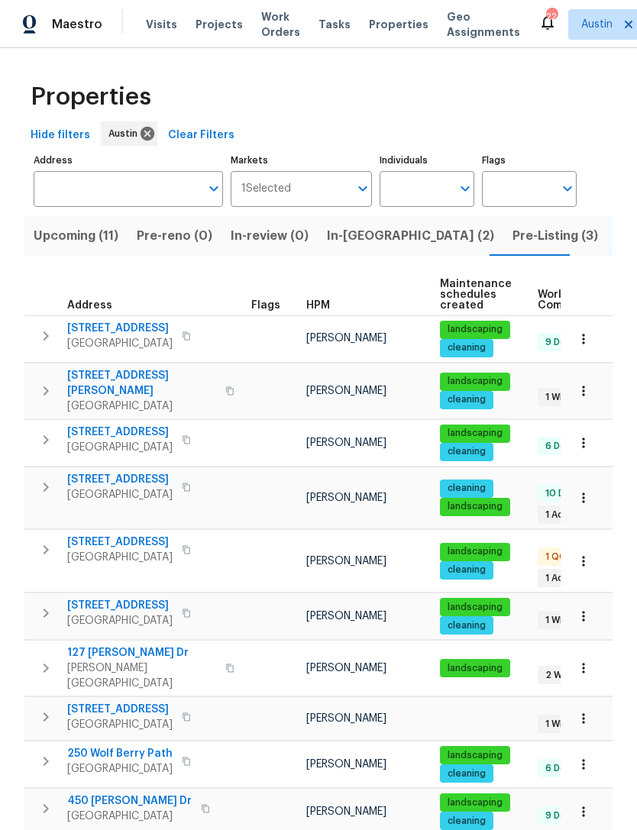
scroll to position [0, 0]
click at [84, 238] on span "Upcoming (11)" at bounding box center [76, 235] width 85 height 21
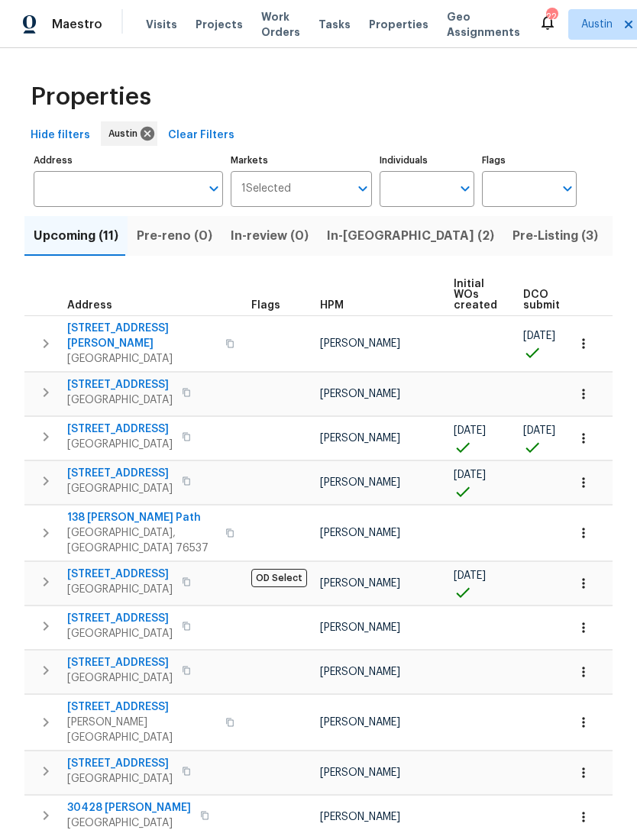
click at [121, 466] on span "188 Dandelion Trl" at bounding box center [119, 473] width 105 height 15
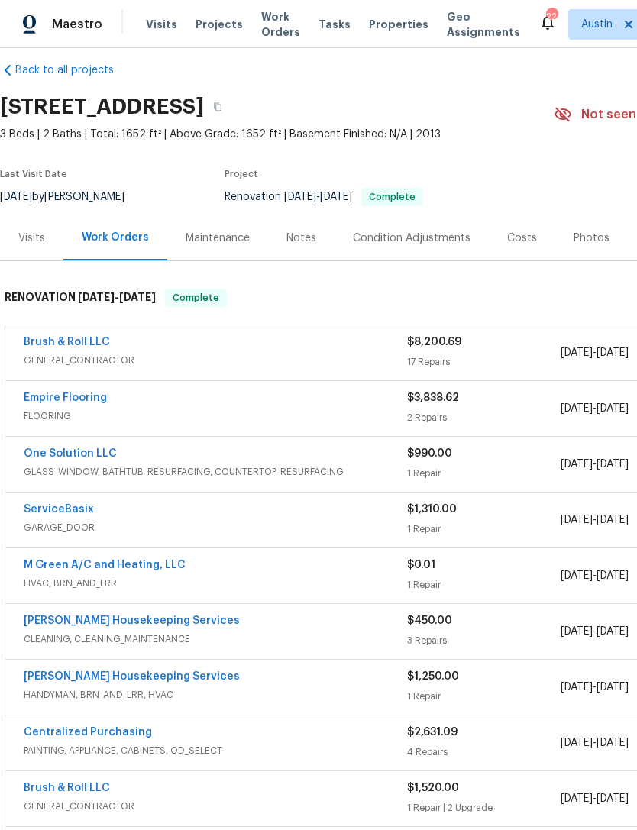
scroll to position [16, 0]
click at [34, 239] on div "Visits" at bounding box center [31, 238] width 27 height 15
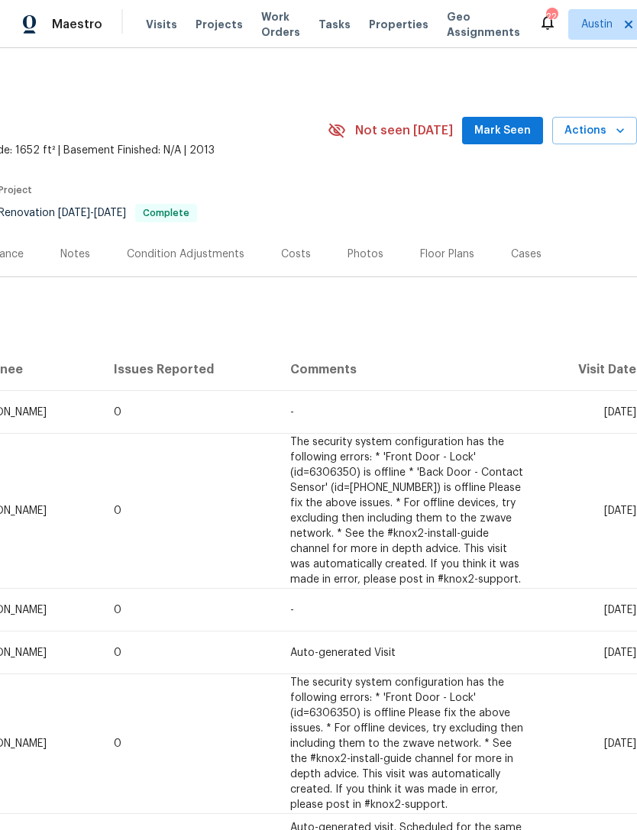
scroll to position [0, 226]
click at [601, 135] on span "Actions" at bounding box center [595, 130] width 60 height 19
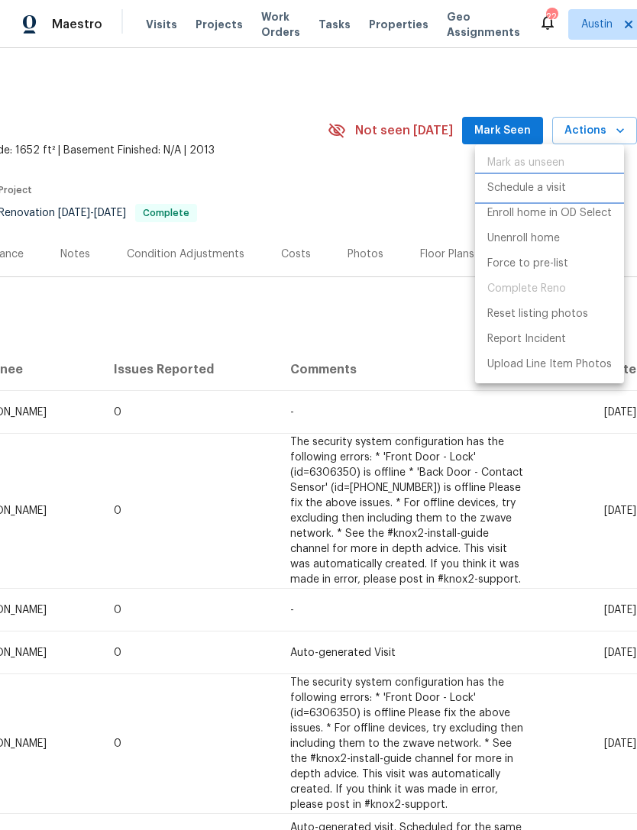
click at [552, 189] on p "Schedule a visit" at bounding box center [526, 188] width 79 height 16
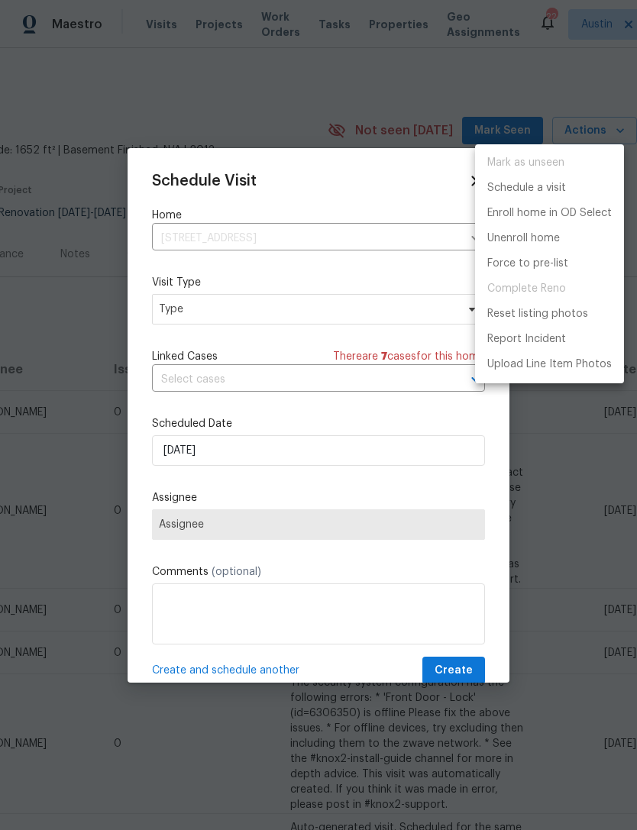
click at [291, 313] on div at bounding box center [318, 415] width 637 height 830
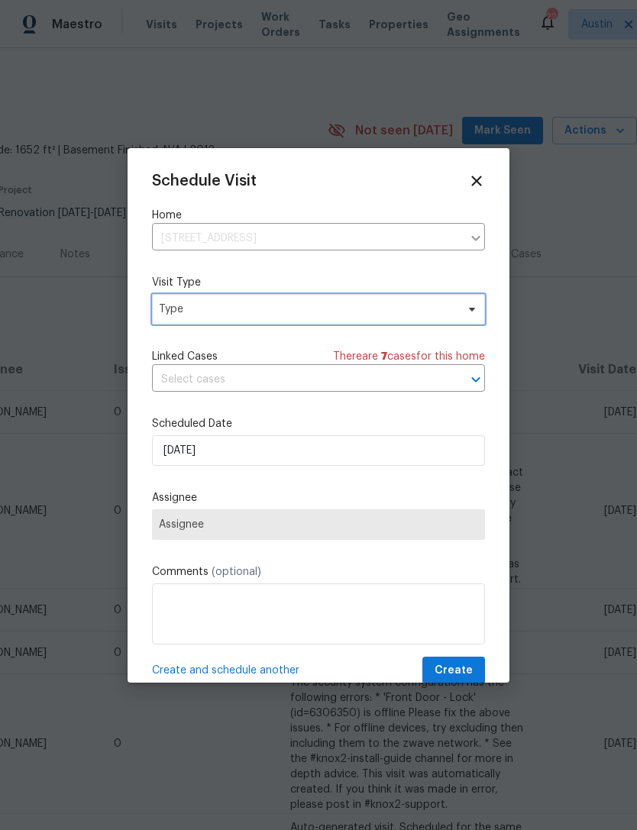
click at [379, 303] on span "Type" at bounding box center [307, 309] width 297 height 15
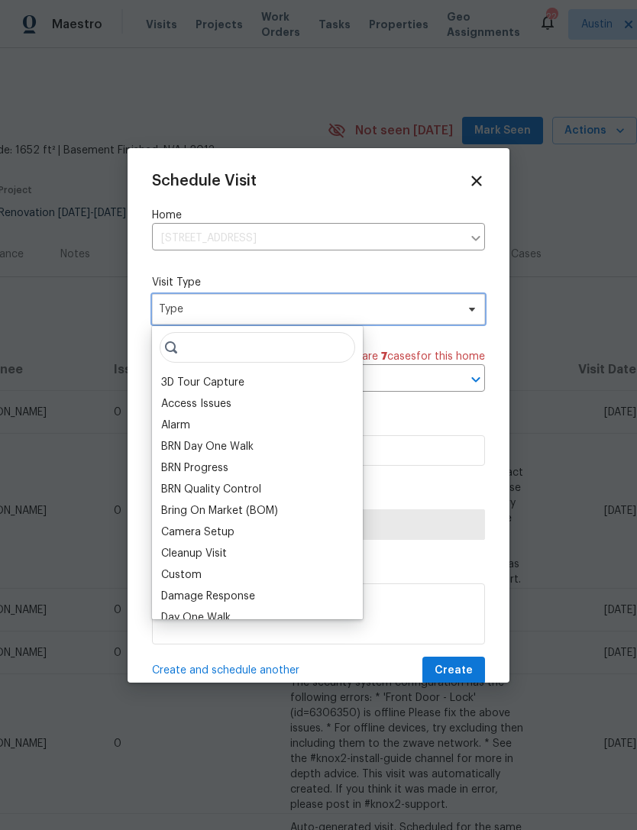
click at [385, 313] on span "Type" at bounding box center [307, 309] width 297 height 15
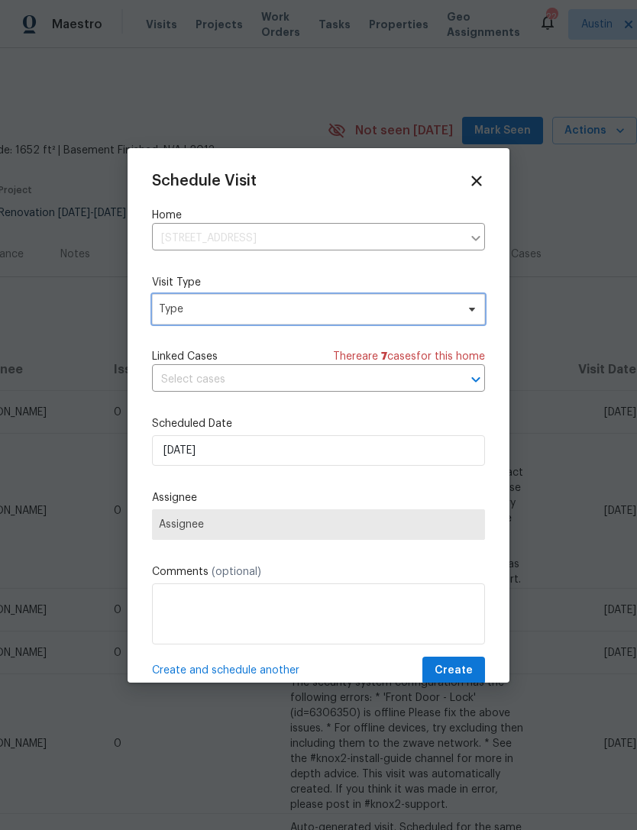
click at [354, 322] on span "Type" at bounding box center [318, 309] width 333 height 31
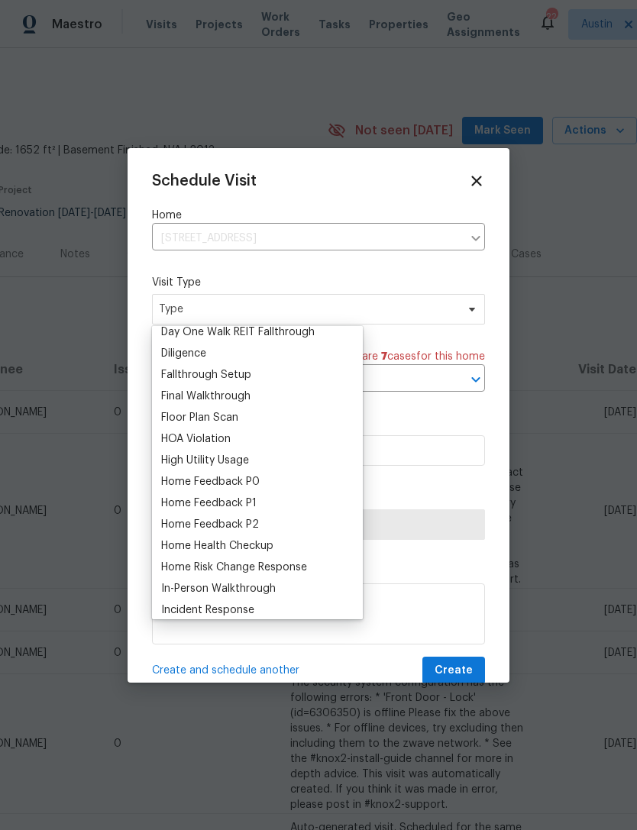
scroll to position [330, 0]
click at [273, 546] on div "Home Health Checkup" at bounding box center [217, 544] width 112 height 15
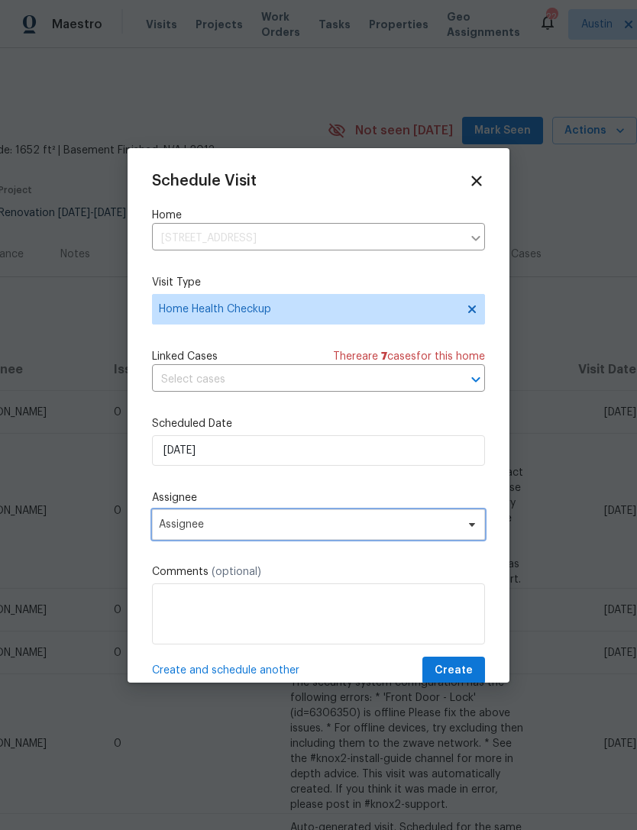
click at [419, 529] on span "Assignee" at bounding box center [308, 525] width 299 height 12
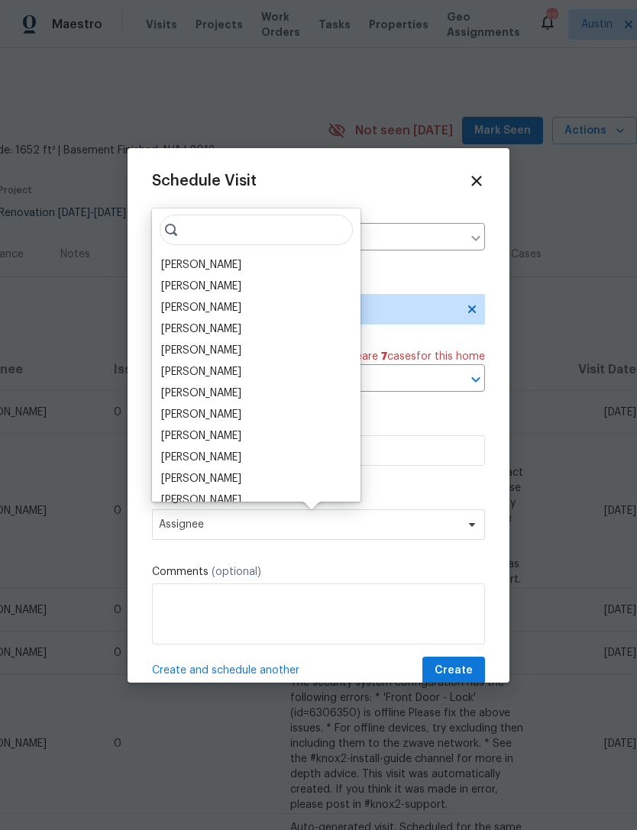
click at [251, 266] on div "[PERSON_NAME]" at bounding box center [256, 264] width 199 height 21
click at [212, 264] on div "[PERSON_NAME]" at bounding box center [201, 264] width 80 height 15
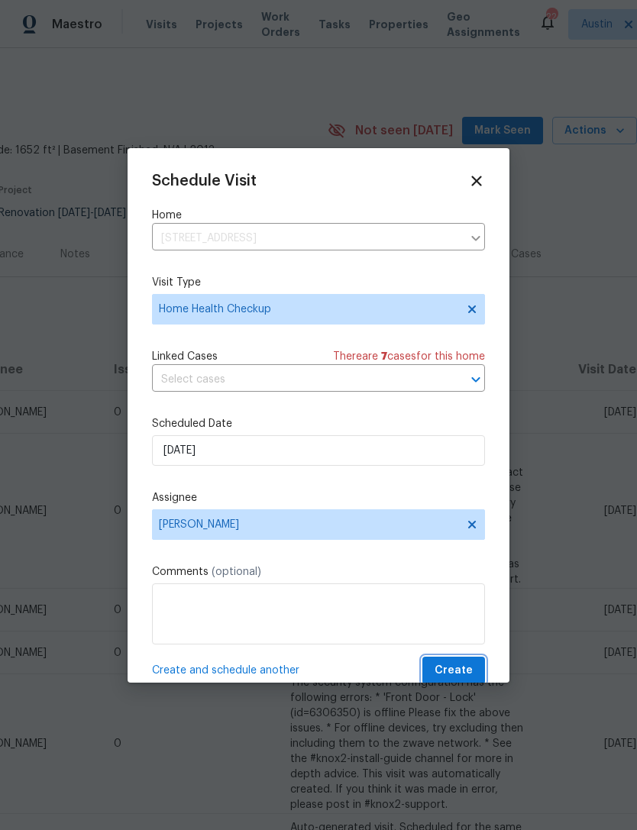
click at [461, 675] on span "Create" at bounding box center [454, 671] width 38 height 19
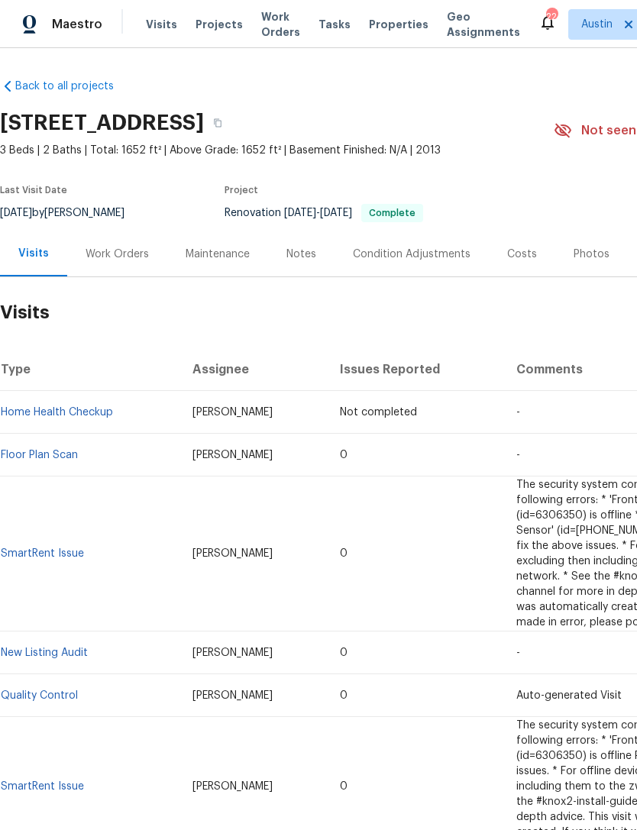
scroll to position [0, 0]
click at [299, 255] on div "Notes" at bounding box center [301, 254] width 30 height 15
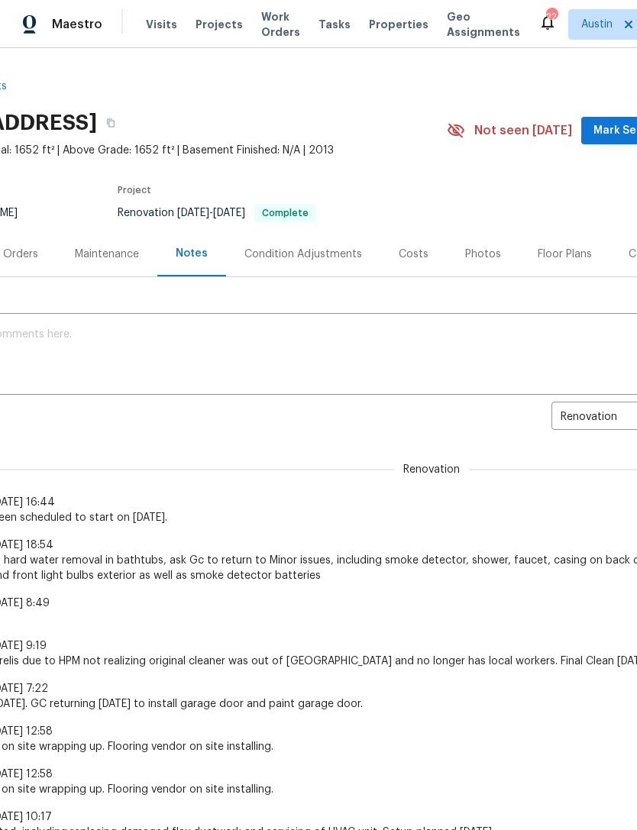
scroll to position [-4, 113]
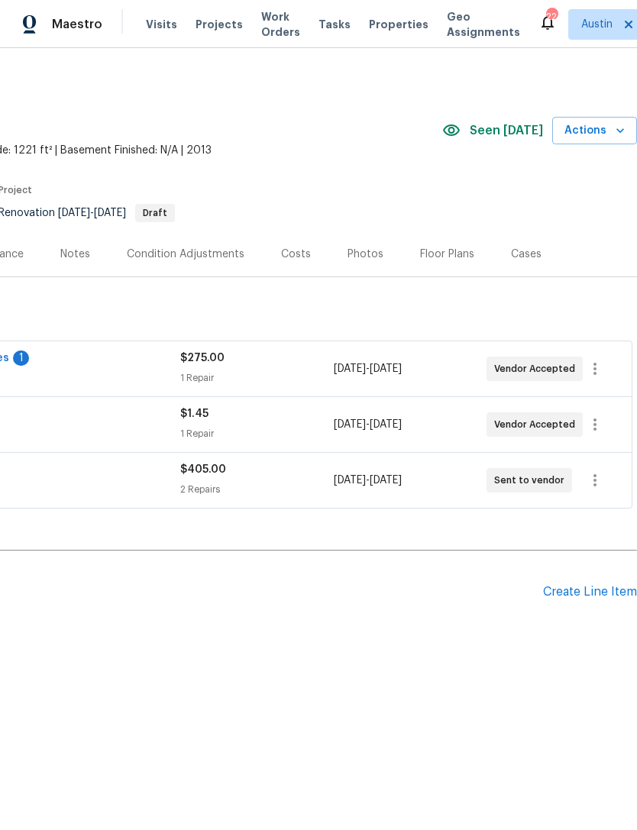
scroll to position [0, 226]
click at [600, 598] on div "Create Line Item" at bounding box center [590, 592] width 94 height 15
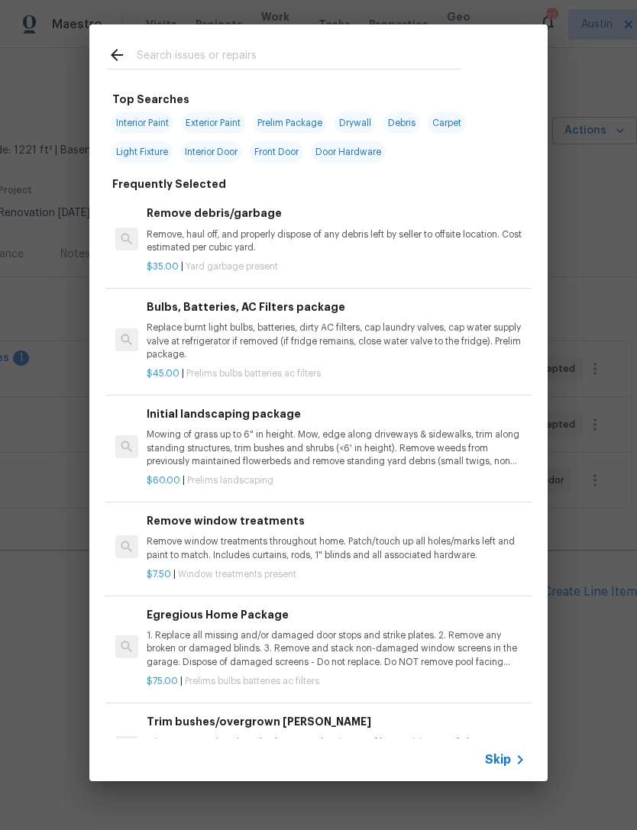
click at [288, 61] on input "text" at bounding box center [299, 57] width 324 height 23
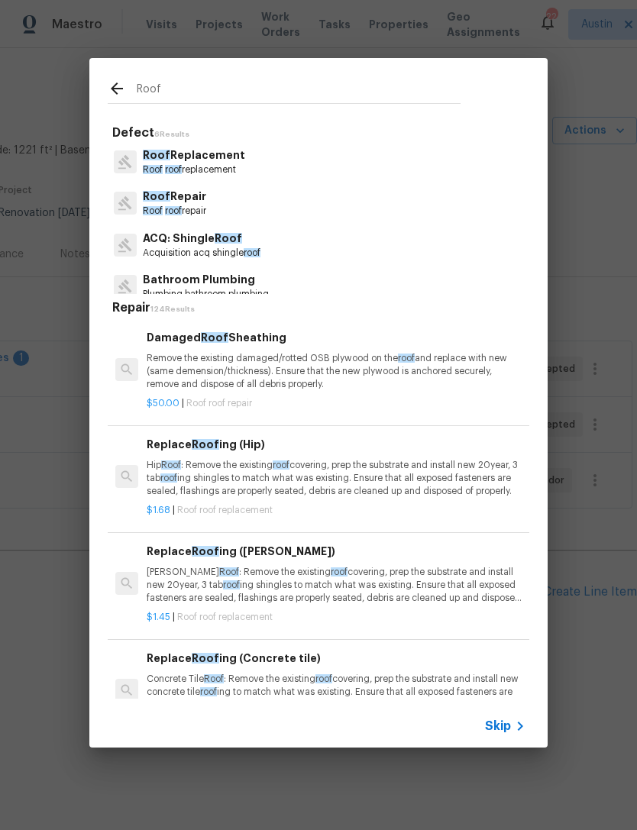
type input "Roof"
click at [309, 169] on div "Roof Replacement Roof roof replacement" at bounding box center [319, 161] width 422 height 41
click at [306, 163] on div "Roof Replacement Roof roof replacement" at bounding box center [319, 161] width 422 height 41
click at [304, 163] on div "Roof Replacement Roof roof replacement" at bounding box center [319, 161] width 422 height 41
click at [219, 172] on p "Roof roof replacement" at bounding box center [194, 169] width 102 height 13
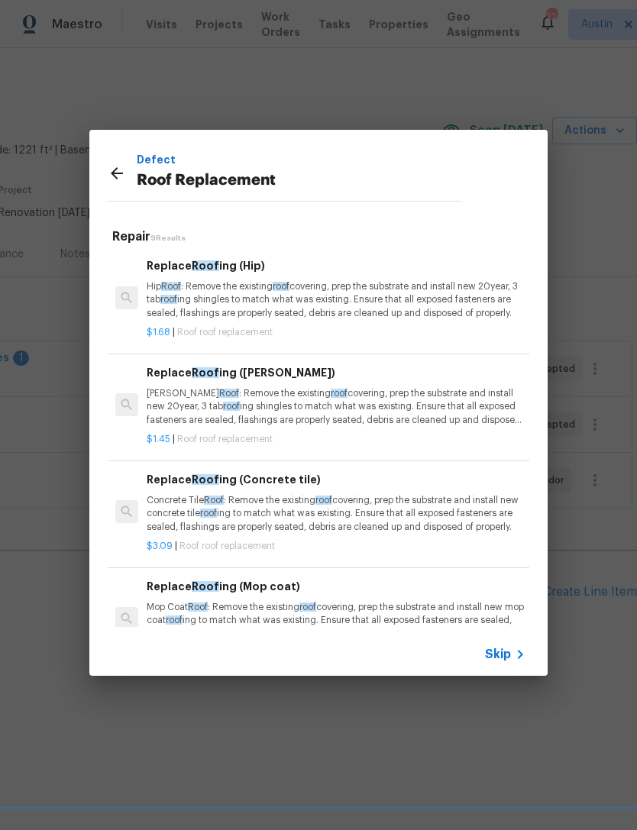
click at [396, 413] on p "[PERSON_NAME] Roof : Remove the existing roof covering, prep the substrate and …" at bounding box center [336, 406] width 379 height 39
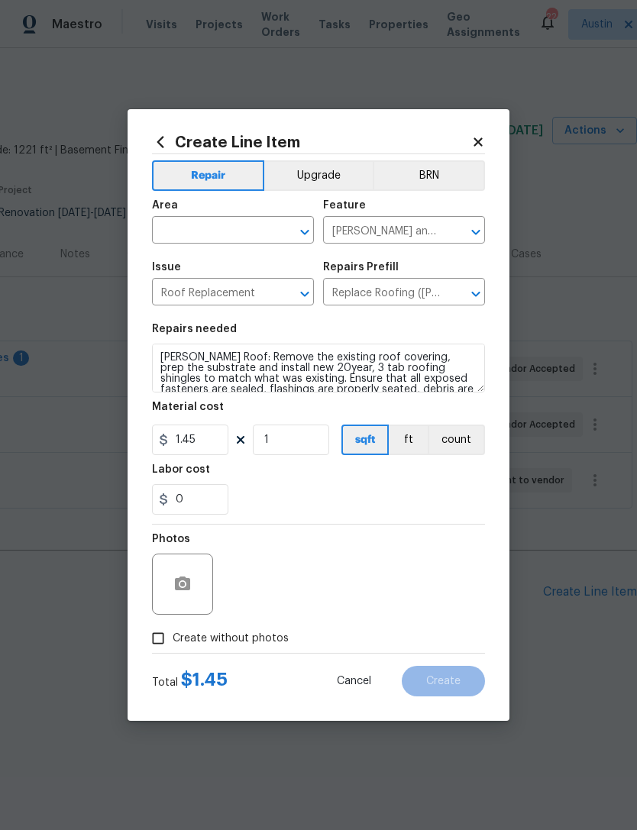
click at [248, 228] on input "text" at bounding box center [211, 232] width 119 height 24
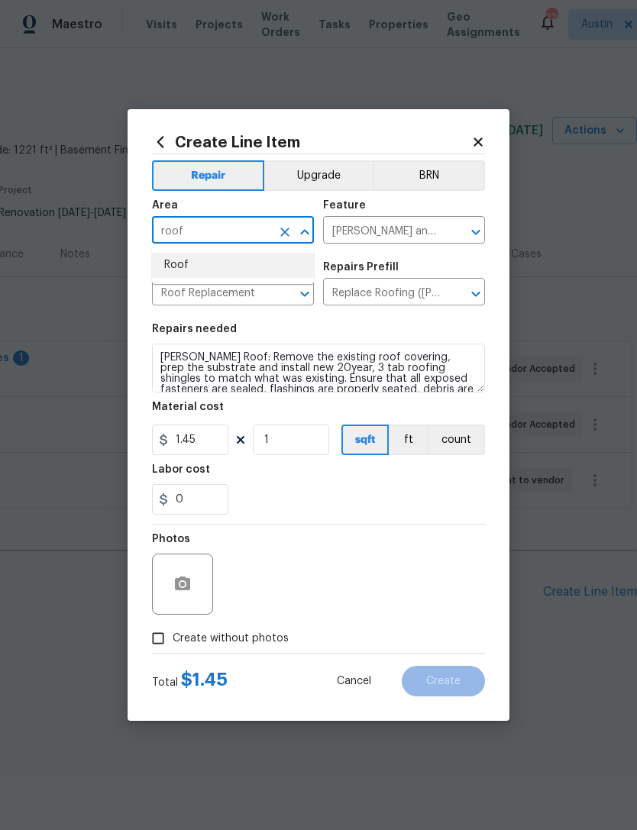
click at [261, 257] on li "Roof" at bounding box center [233, 265] width 162 height 25
type input "Roof"
click at [251, 258] on span "Issue Roof Replacement ​" at bounding box center [233, 284] width 162 height 62
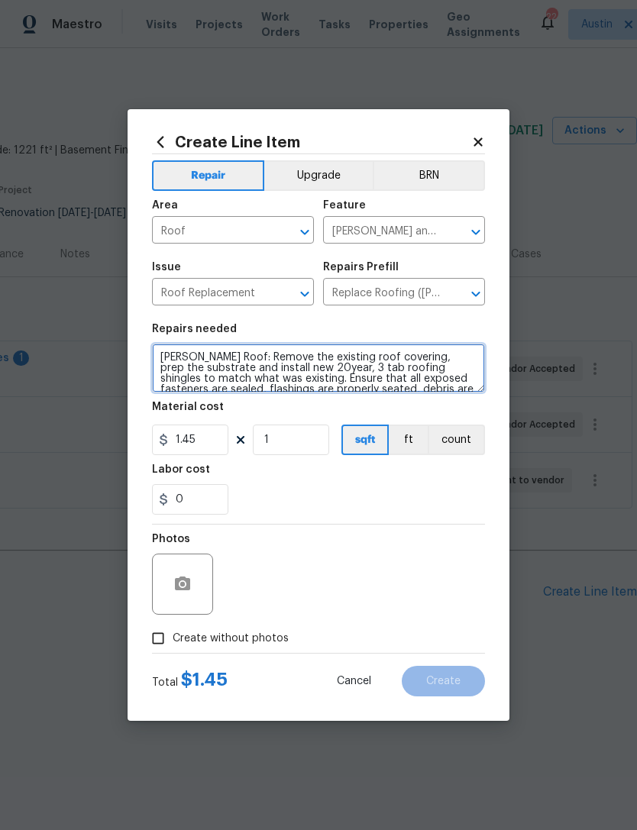
click at [154, 353] on textarea "[PERSON_NAME] Roof: Remove the existing roof covering, prep the substrate and i…" at bounding box center [318, 368] width 333 height 49
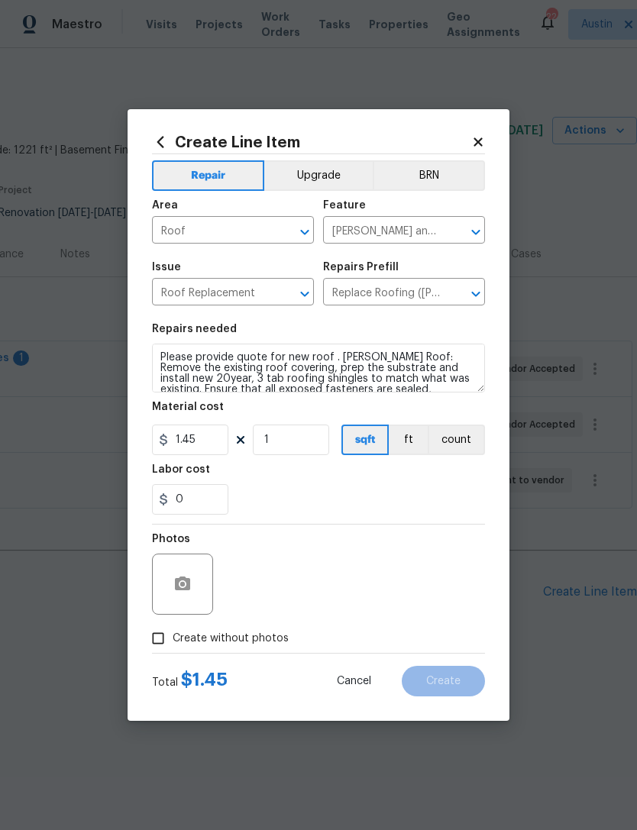
click at [336, 506] on div "0" at bounding box center [318, 499] width 333 height 31
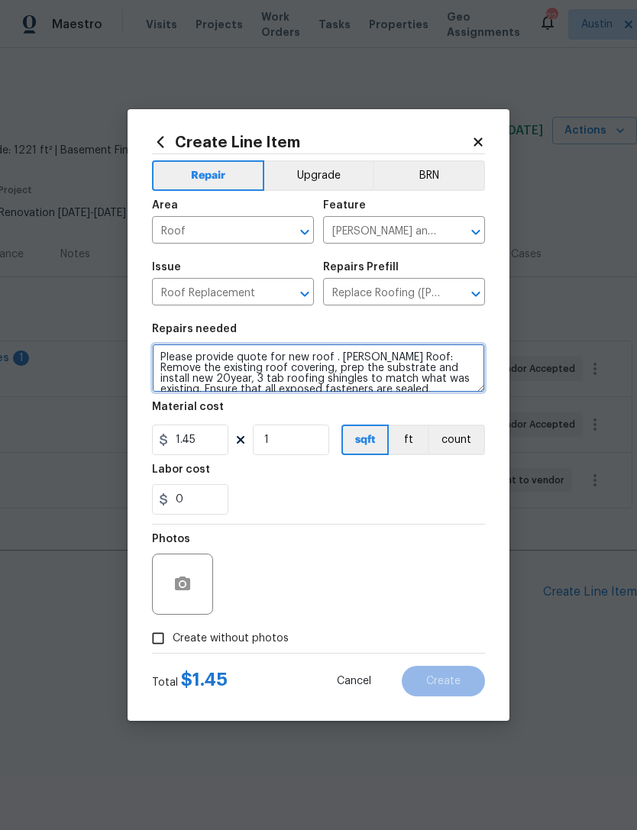
click at [335, 353] on textarea "Please provide quote for new roof . [PERSON_NAME] Roof: Remove the existing roo…" at bounding box center [318, 368] width 333 height 49
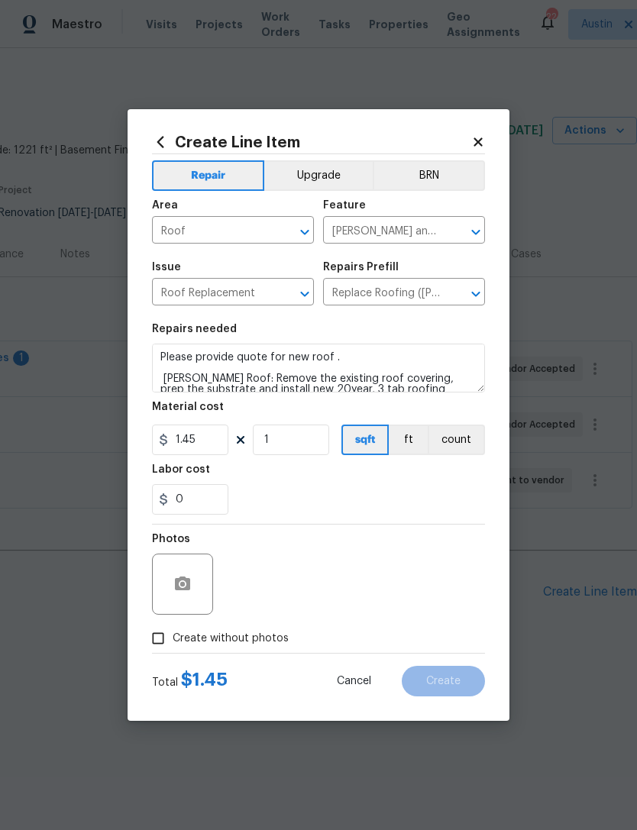
click at [345, 511] on div "0" at bounding box center [318, 499] width 333 height 31
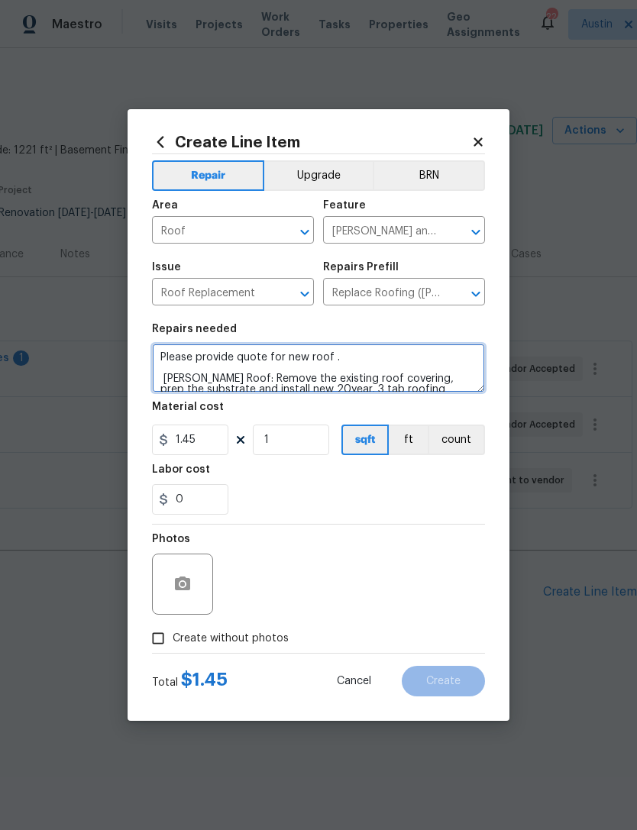
click at [285, 363] on textarea "Please provide quote for new roof . [PERSON_NAME] Roof: Remove the existing roo…" at bounding box center [318, 368] width 333 height 49
click at [304, 361] on textarea "Please provide quote for new roof . [PERSON_NAME] Roof: Remove the existing roo…" at bounding box center [318, 368] width 333 height 49
type textarea "Please provide quote for new 3 tab roof . [PERSON_NAME] Roof: Remove the existi…"
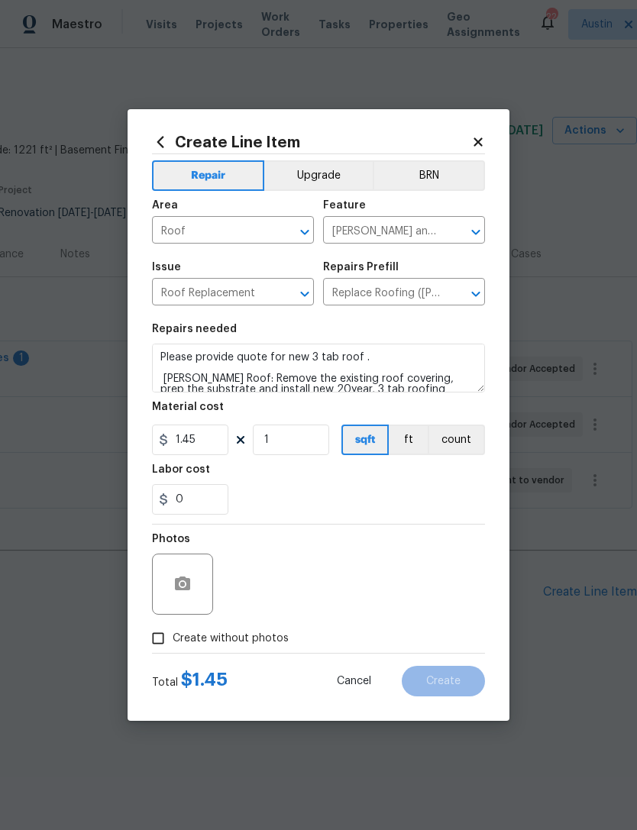
click at [360, 504] on div "0" at bounding box center [318, 499] width 333 height 31
click at [193, 649] on label "Create without photos" at bounding box center [216, 638] width 145 height 29
click at [173, 649] on input "Create without photos" at bounding box center [158, 638] width 29 height 29
checkbox input "true"
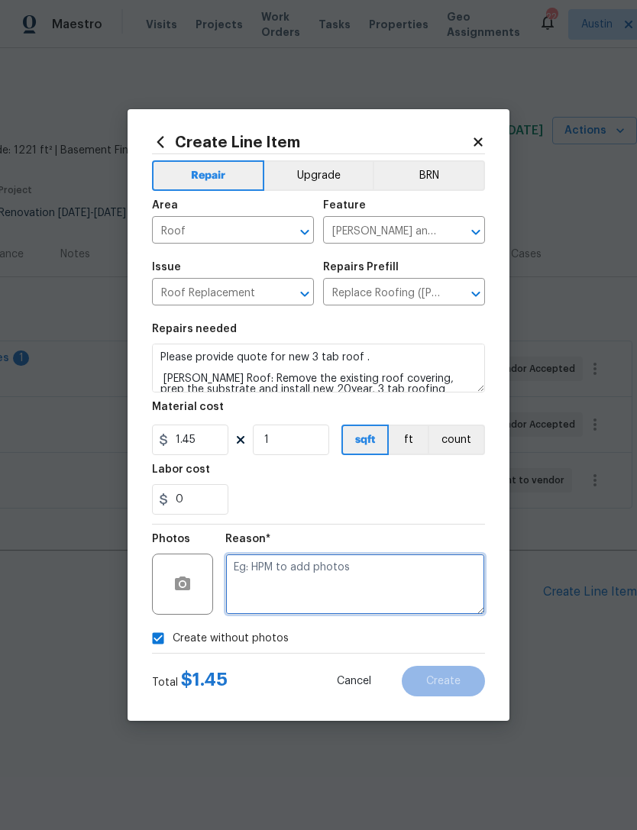
click at [267, 586] on textarea at bounding box center [355, 584] width 260 height 61
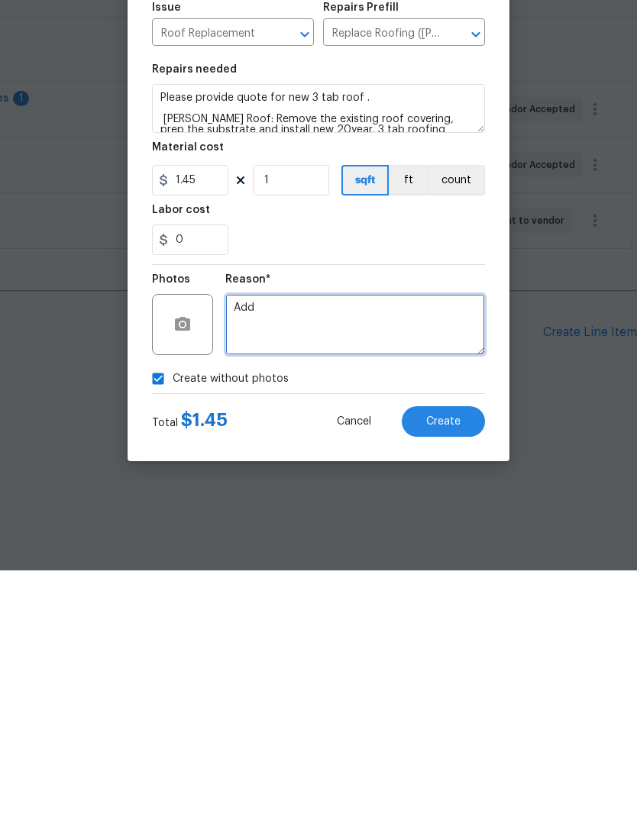
type textarea "Add"
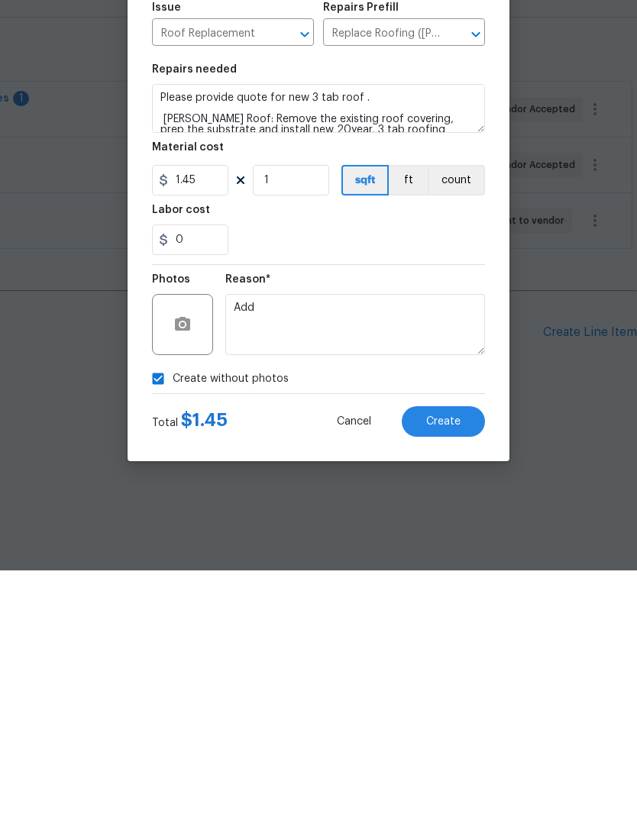
click at [439, 666] on button "Create" at bounding box center [443, 681] width 83 height 31
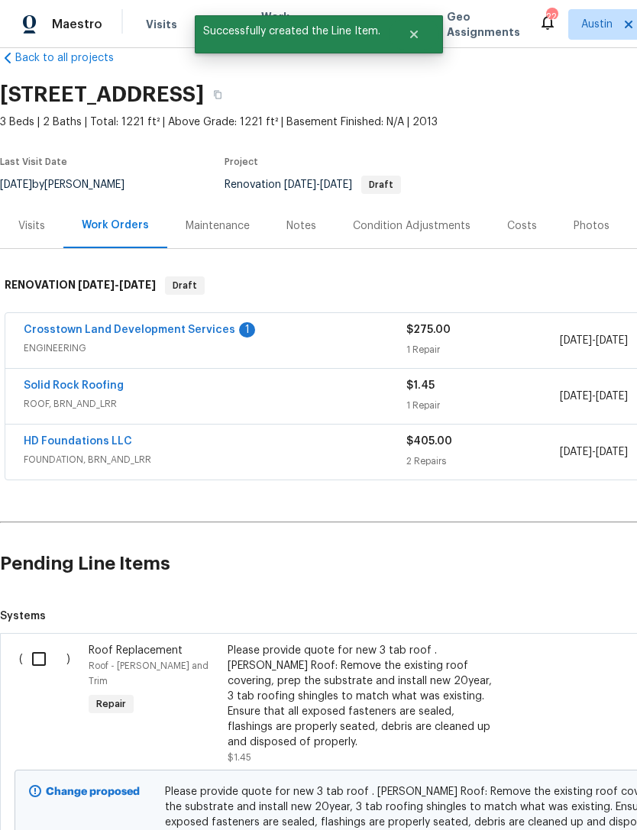
scroll to position [29, 0]
click at [41, 656] on input "checkbox" at bounding box center [45, 658] width 44 height 32
checkbox input "true"
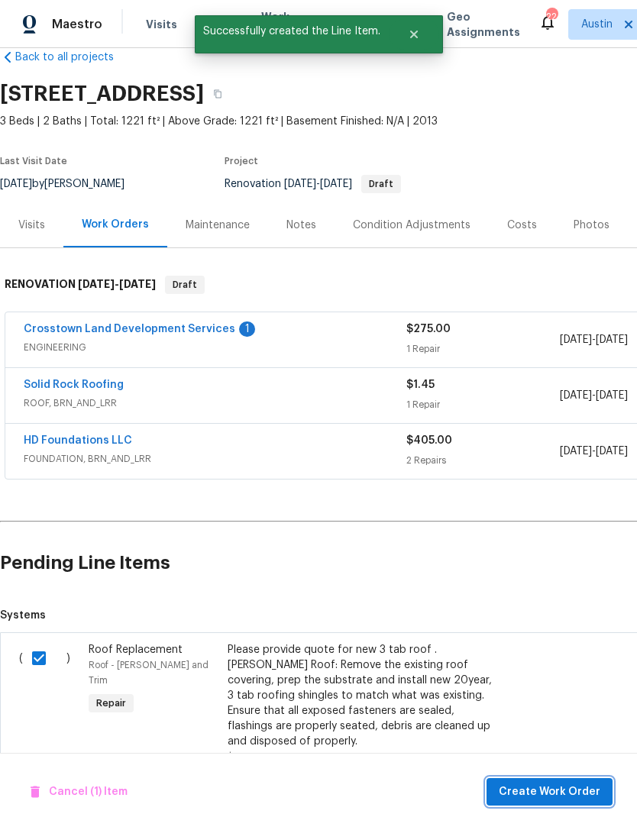
click at [567, 788] on span "Create Work Order" at bounding box center [550, 792] width 102 height 19
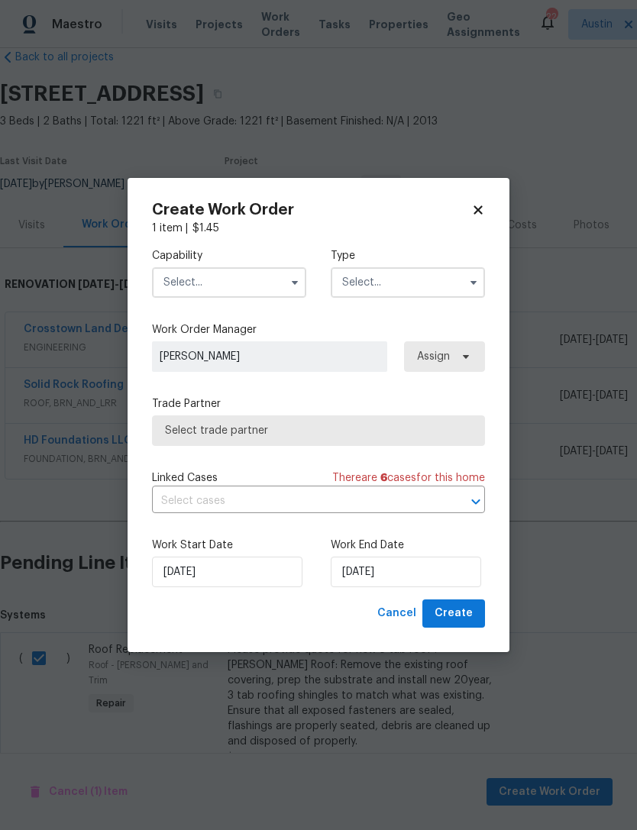
click at [253, 289] on input "text" at bounding box center [229, 282] width 154 height 31
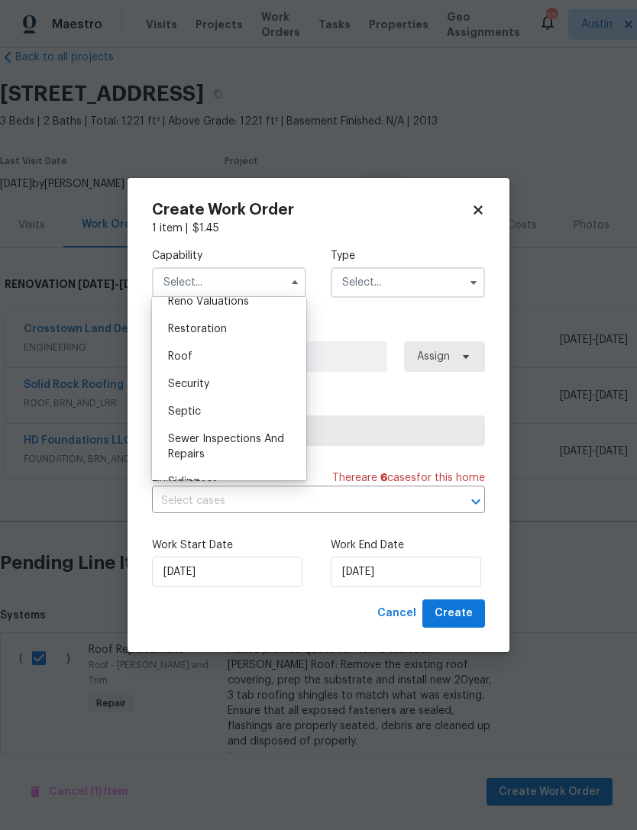
scroll to position [1518, 0]
click at [253, 357] on div "Roof" at bounding box center [229, 355] width 147 height 28
type input "Roof"
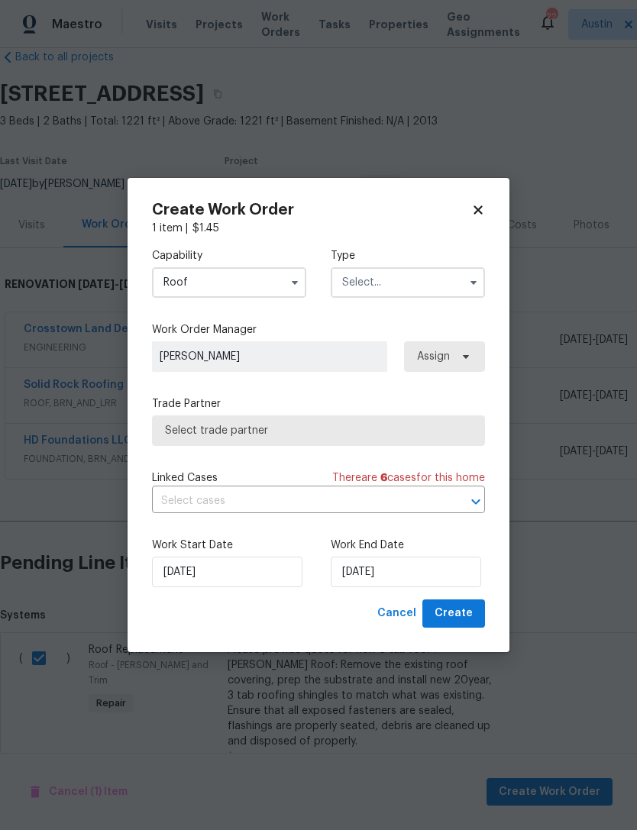
click at [414, 286] on input "text" at bounding box center [408, 282] width 154 height 31
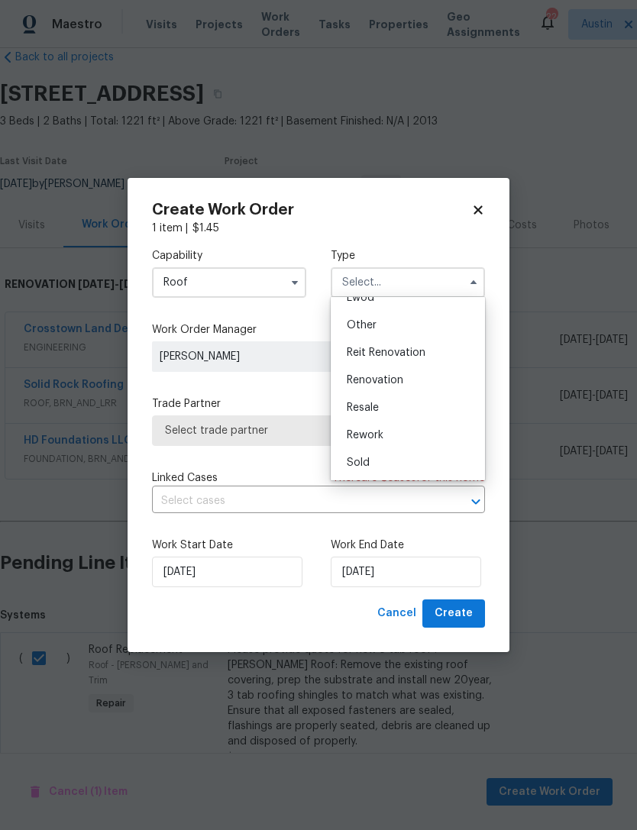
scroll to position [182, 0]
click at [414, 384] on div "Renovation" at bounding box center [408, 381] width 147 height 28
type input "Renovation"
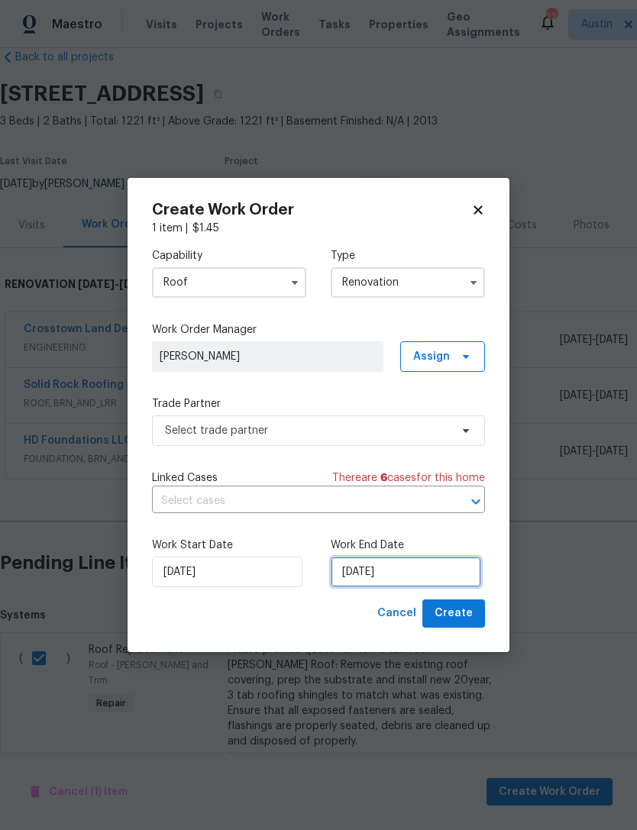
click at [406, 585] on input "[DATE]" at bounding box center [406, 572] width 150 height 31
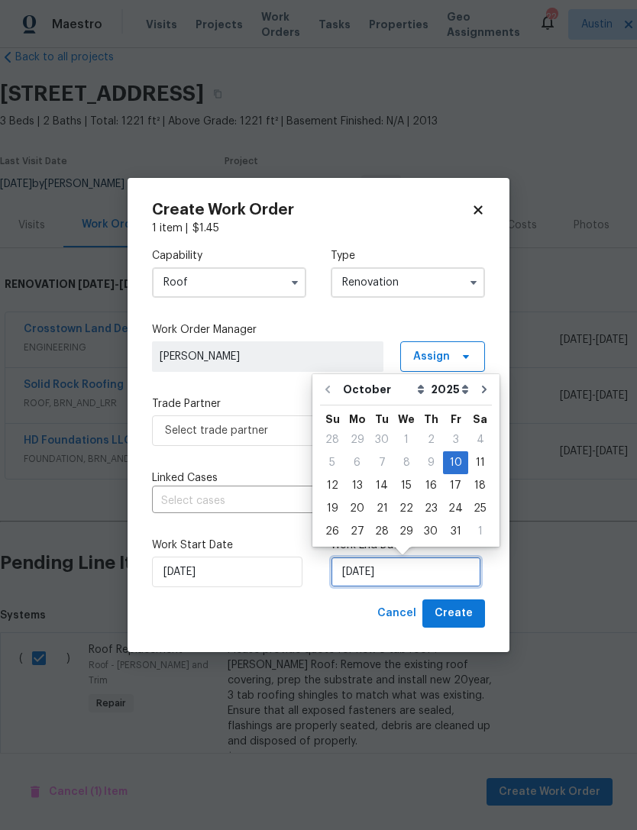
scroll to position [28, 0]
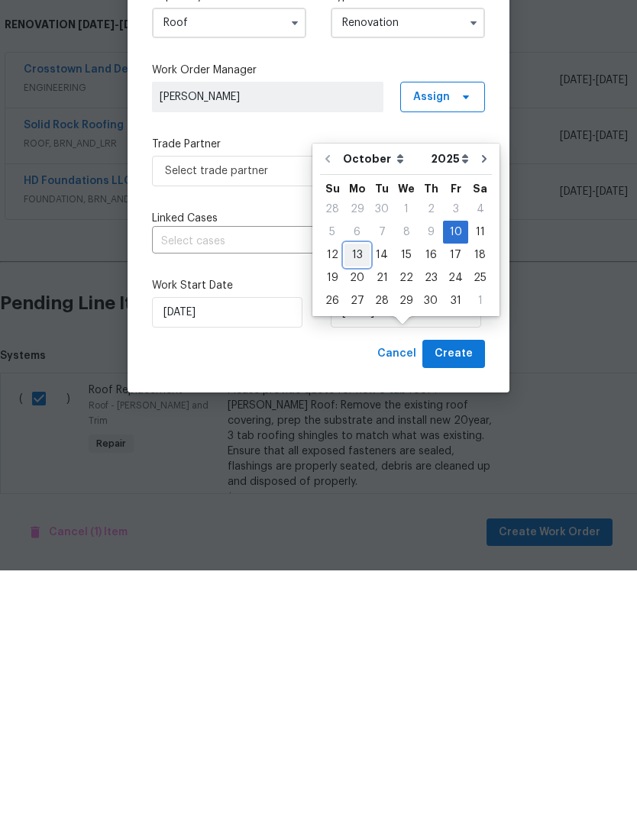
click at [349, 504] on div "13" at bounding box center [357, 514] width 25 height 21
type input "[DATE]"
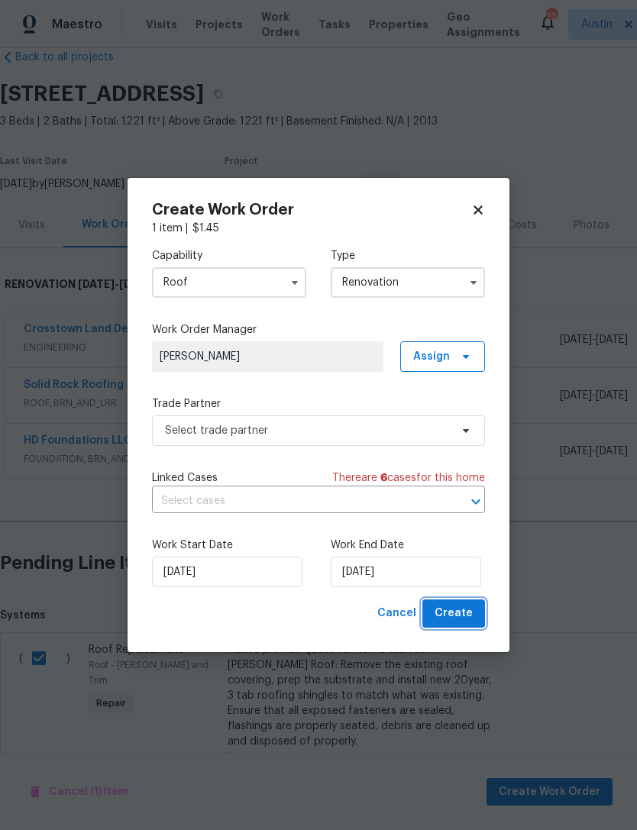
click at [472, 620] on span "Create" at bounding box center [454, 613] width 38 height 19
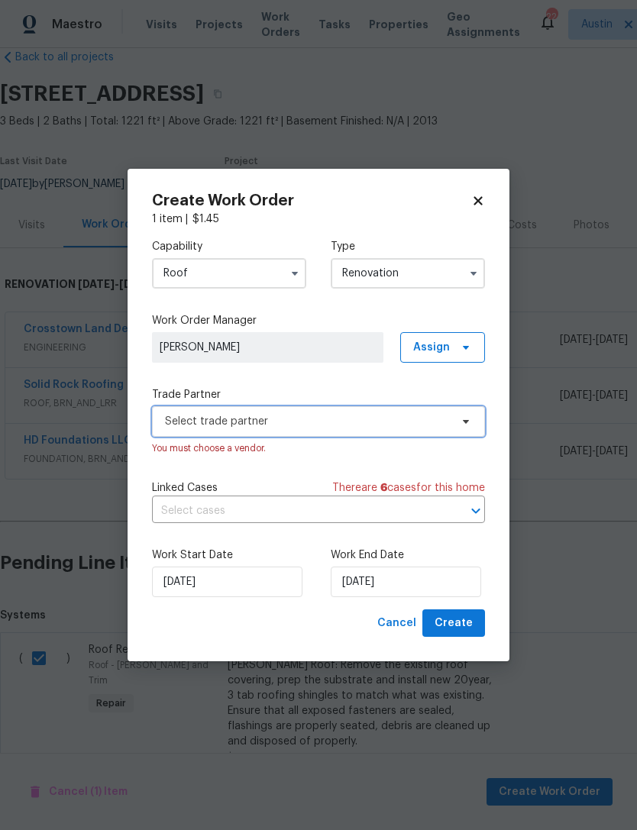
click at [391, 425] on span "Select trade partner" at bounding box center [307, 421] width 285 height 15
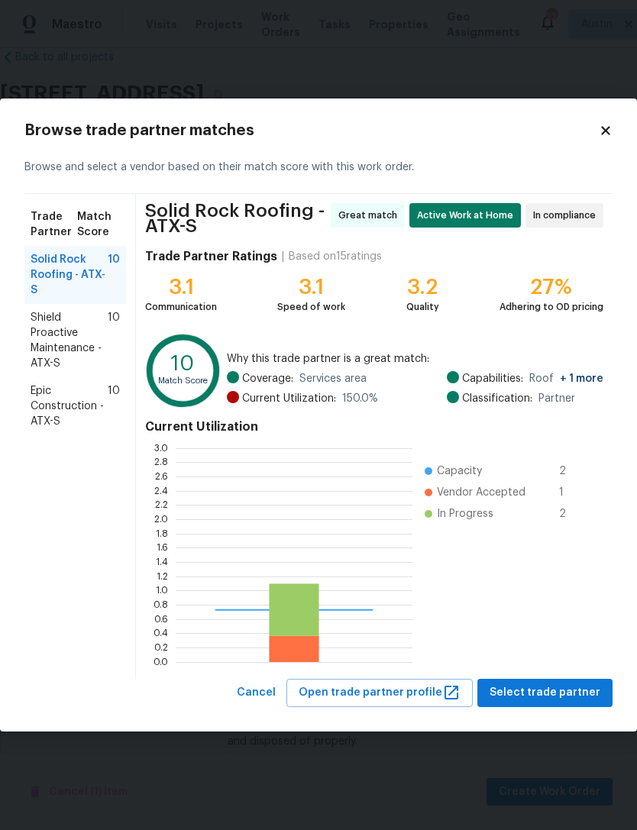
scroll to position [214, 237]
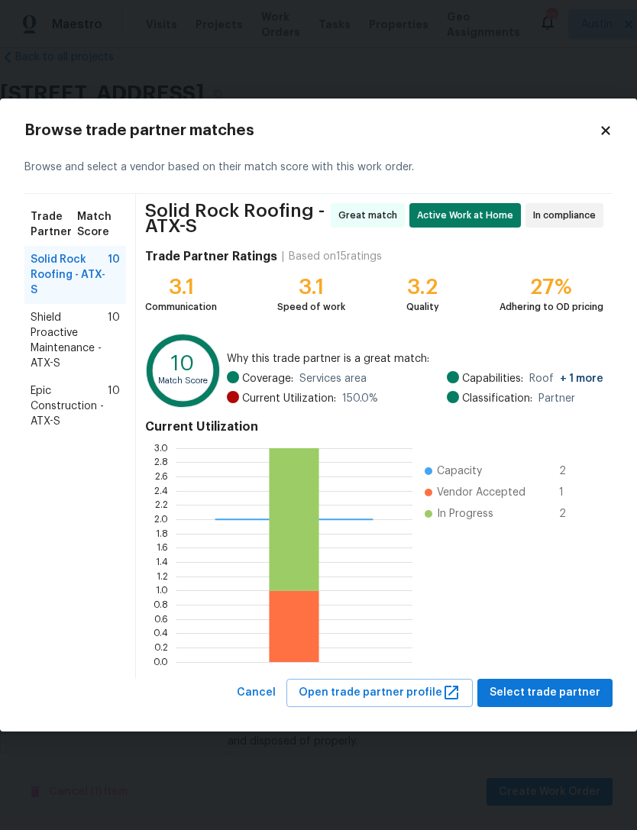
click at [63, 414] on span "Epic Construction - ATX-S" at bounding box center [69, 407] width 77 height 46
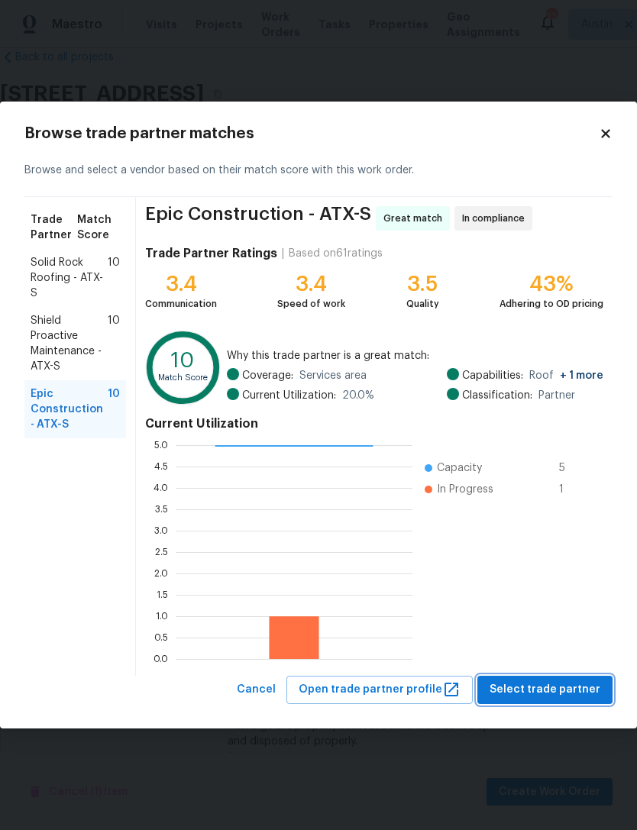
click at [577, 698] on span "Select trade partner" at bounding box center [545, 690] width 111 height 19
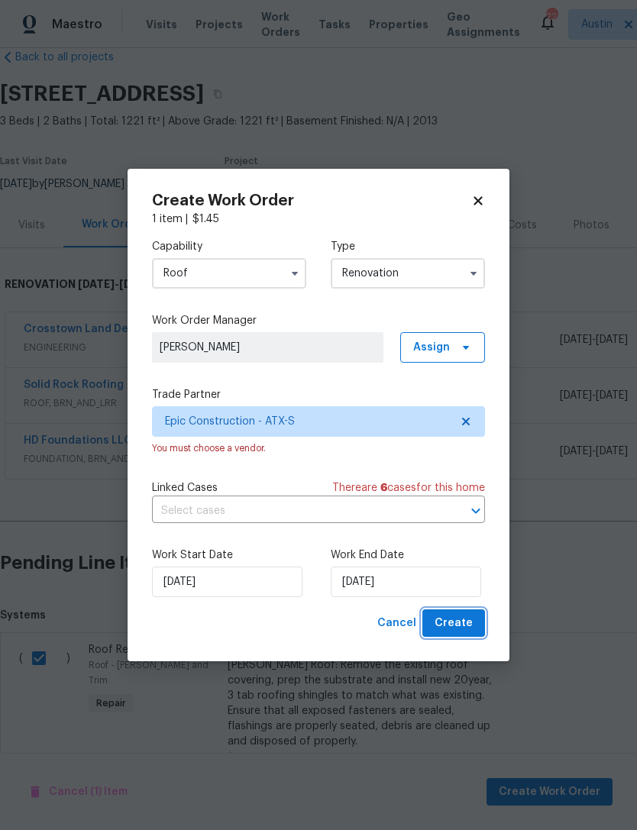
click at [465, 634] on button "Create" at bounding box center [453, 624] width 63 height 28
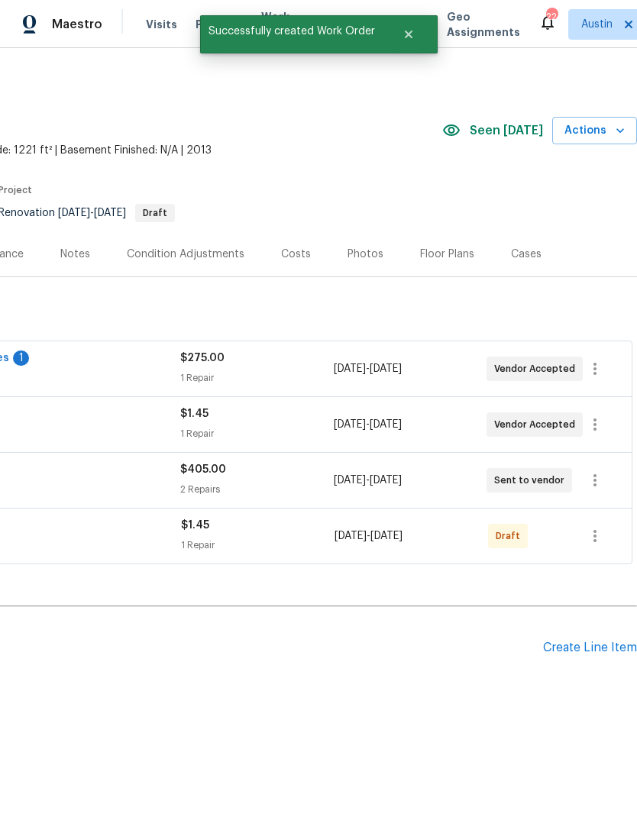
scroll to position [0, 226]
click at [591, 541] on icon "button" at bounding box center [595, 536] width 18 height 18
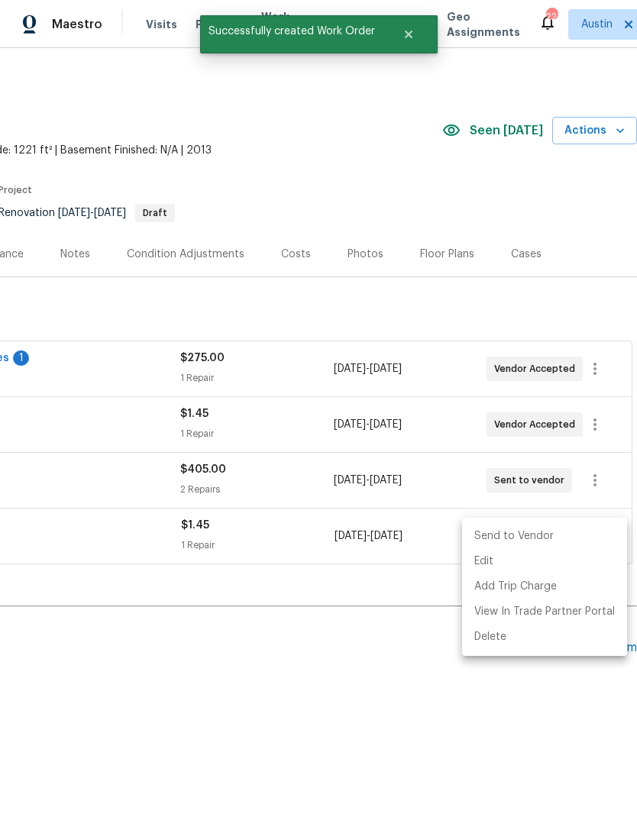
click at [565, 546] on li "Send to Vendor" at bounding box center [544, 536] width 165 height 25
click at [520, 549] on li "Edit" at bounding box center [544, 561] width 165 height 25
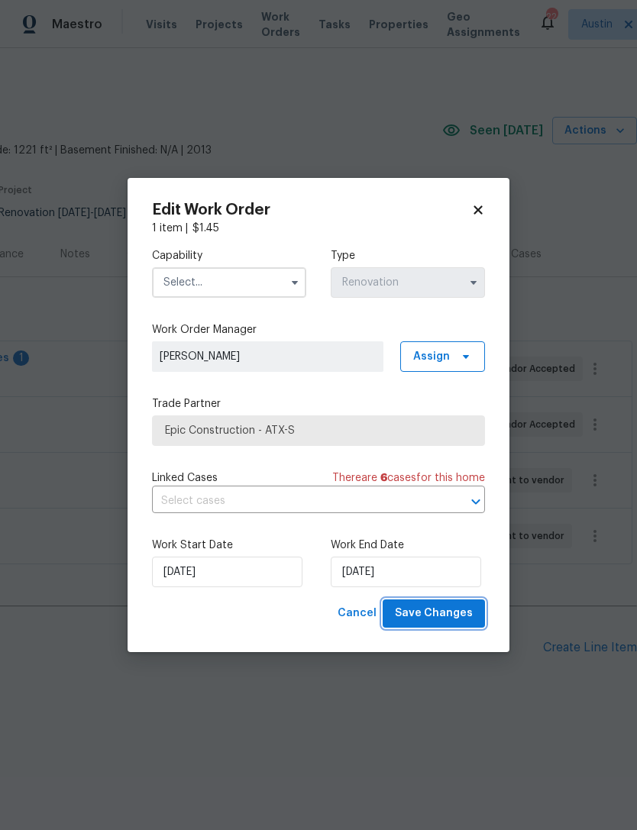
click at [452, 626] on button "Save Changes" at bounding box center [434, 614] width 102 height 28
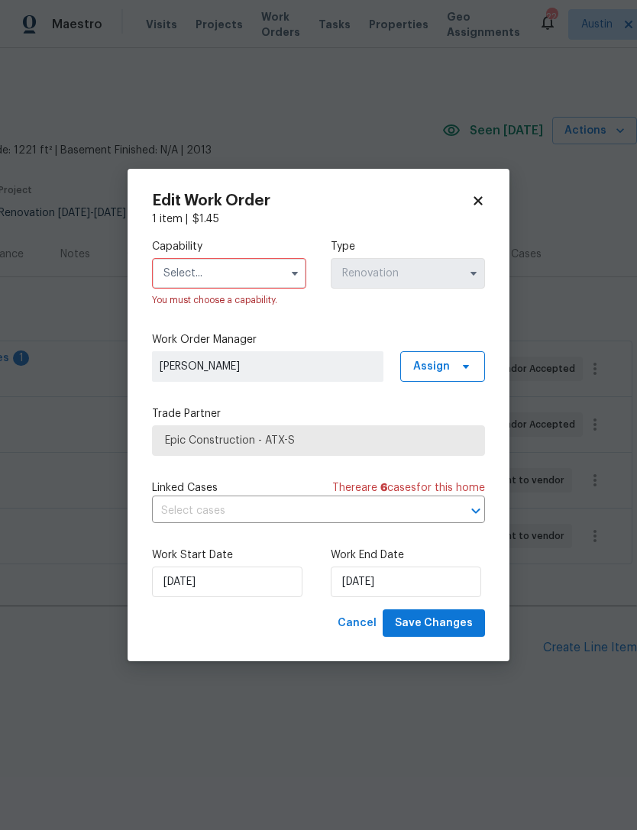
click at [241, 272] on input "text" at bounding box center [229, 273] width 154 height 31
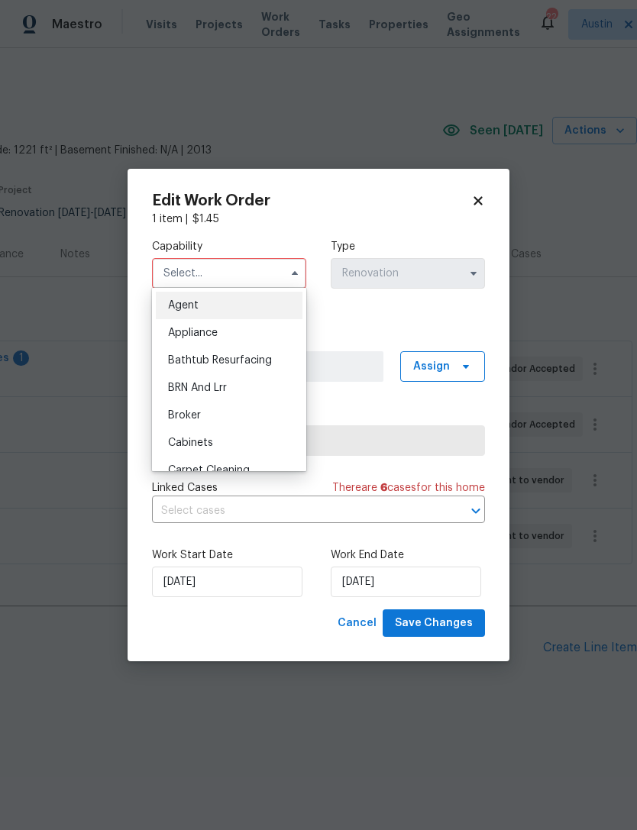
click at [237, 272] on input "text" at bounding box center [229, 273] width 154 height 31
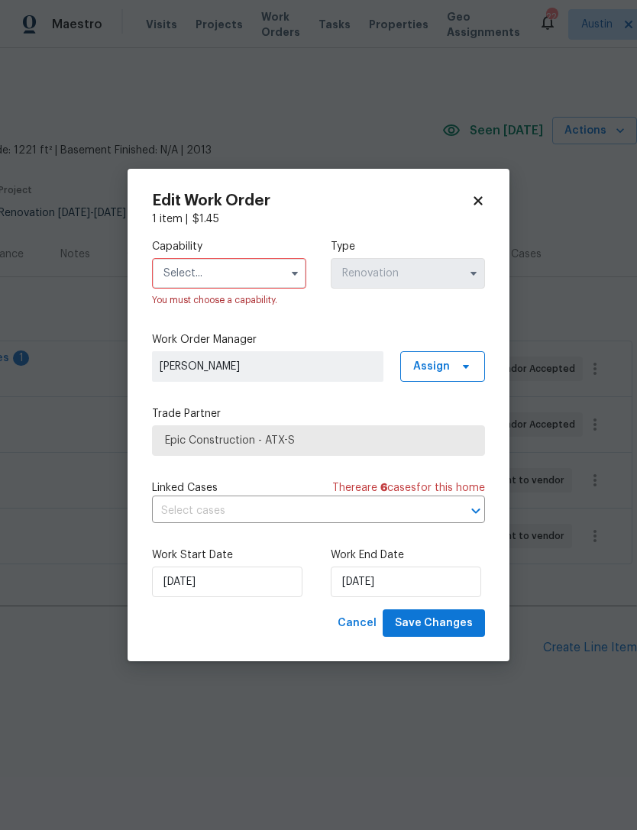
click at [237, 275] on input "text" at bounding box center [229, 273] width 154 height 31
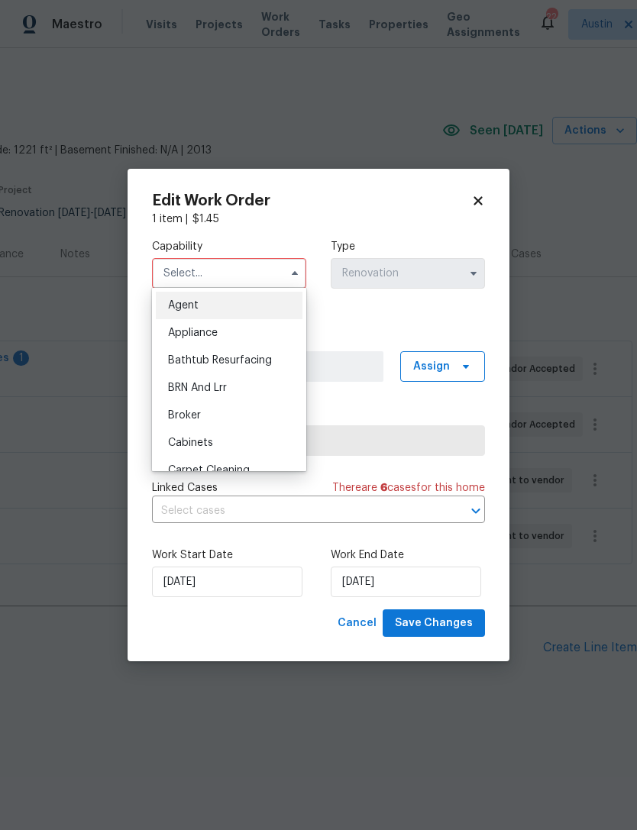
click at [312, 218] on div "1 item | $ 1.45" at bounding box center [318, 219] width 333 height 15
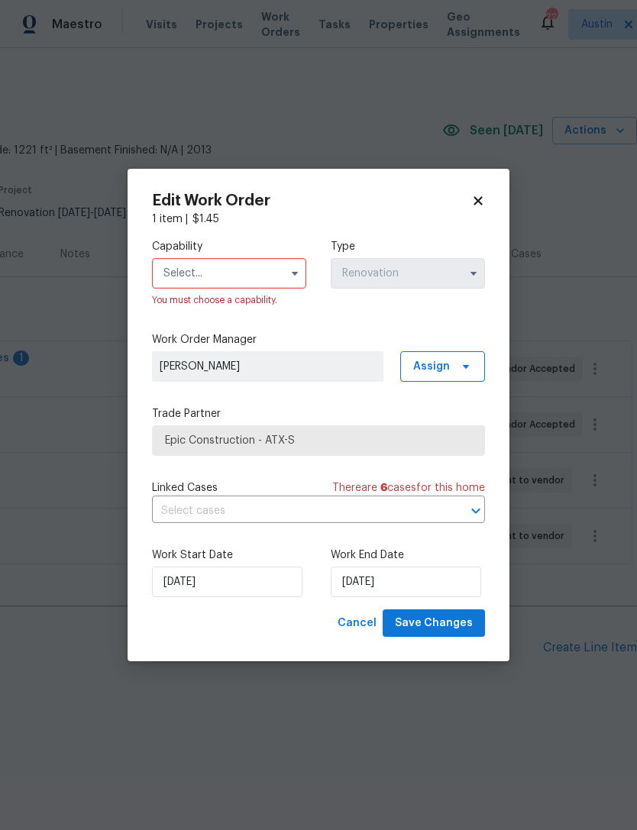
click at [274, 279] on input "text" at bounding box center [229, 273] width 154 height 31
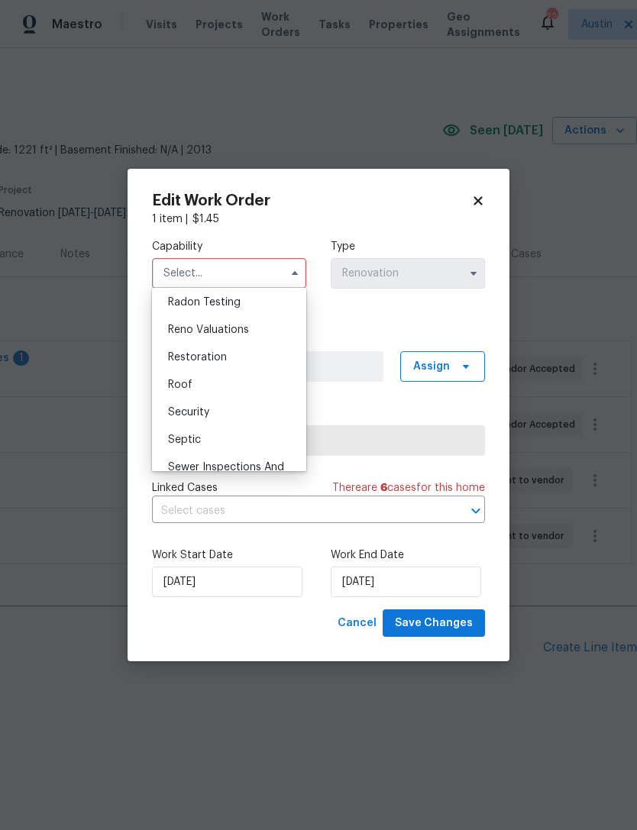
scroll to position [1492, 0]
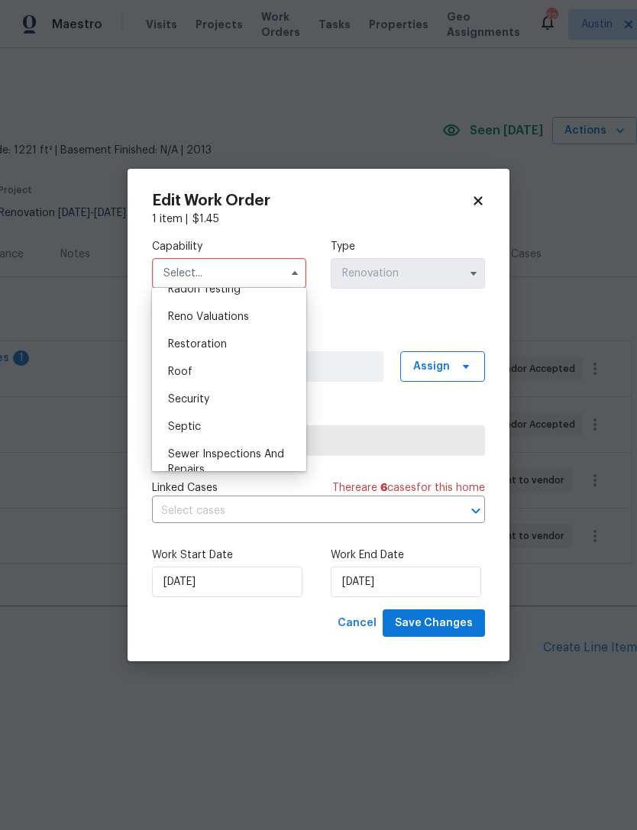
click at [251, 375] on div "Roof" at bounding box center [229, 372] width 147 height 28
type input "Roof"
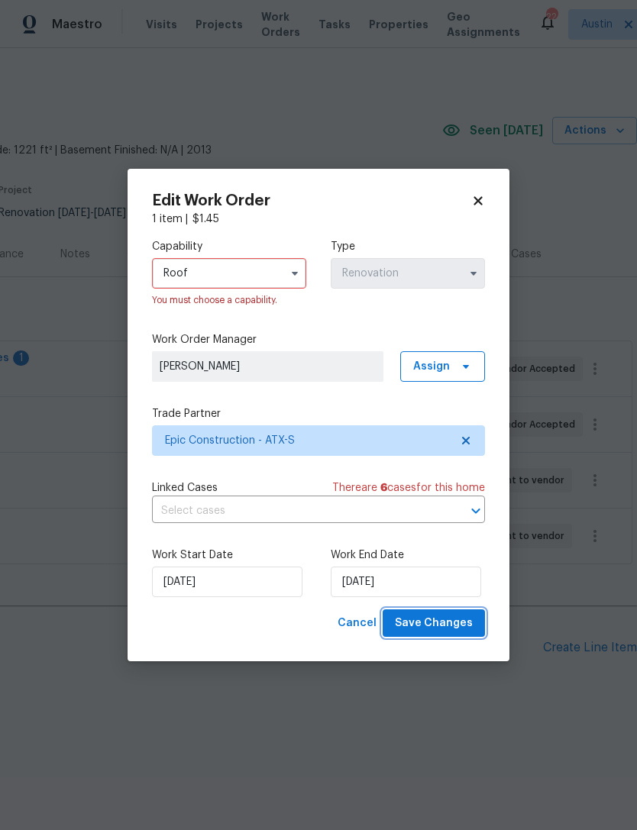
click at [465, 626] on span "Save Changes" at bounding box center [434, 623] width 78 height 19
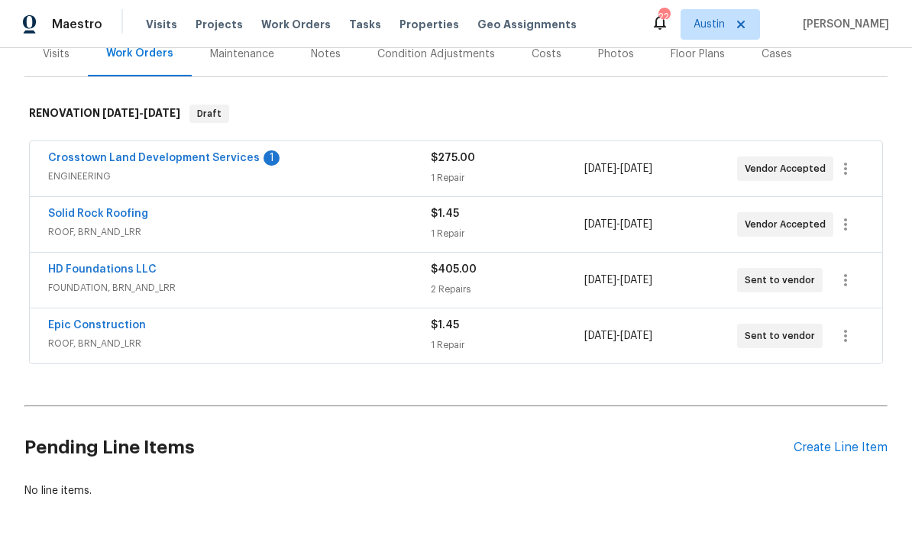
scroll to position [198, 0]
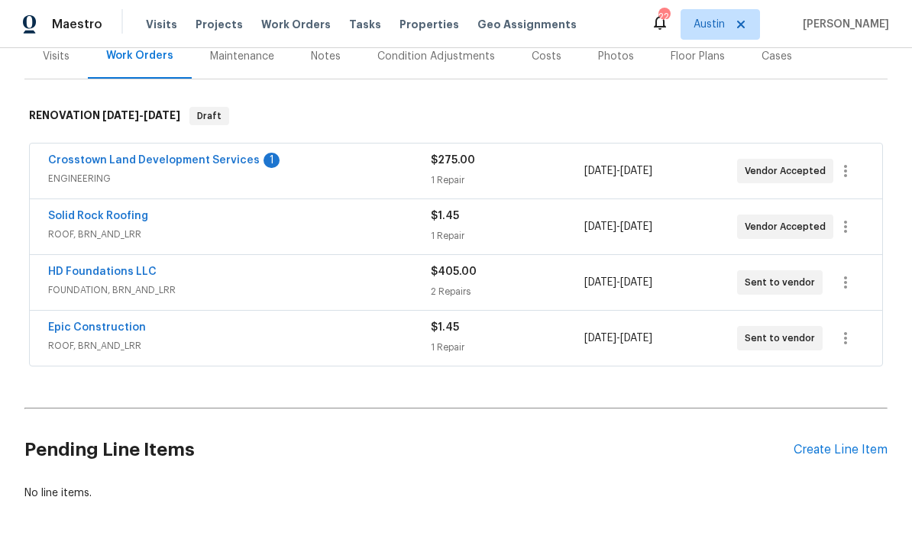
click at [112, 325] on link "Epic Construction" at bounding box center [97, 327] width 98 height 11
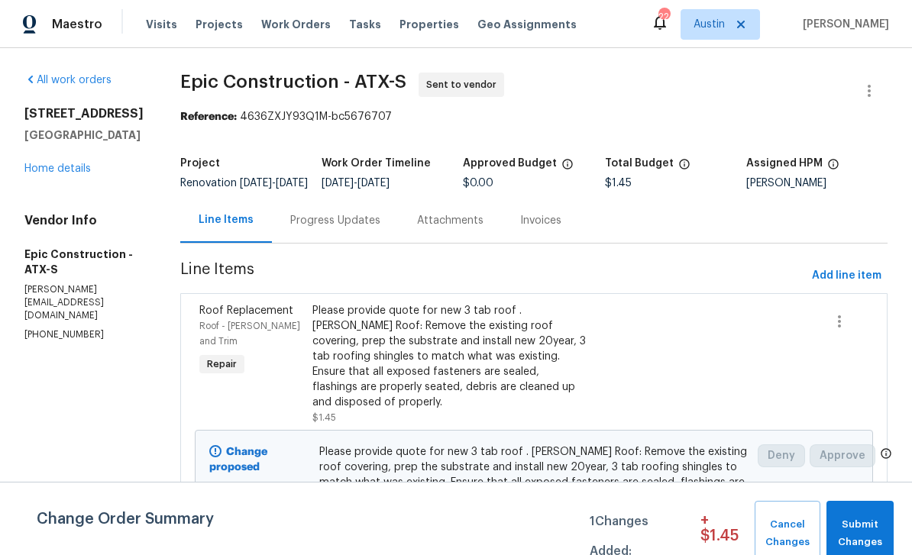
click at [76, 174] on link "Home details" at bounding box center [57, 168] width 66 height 11
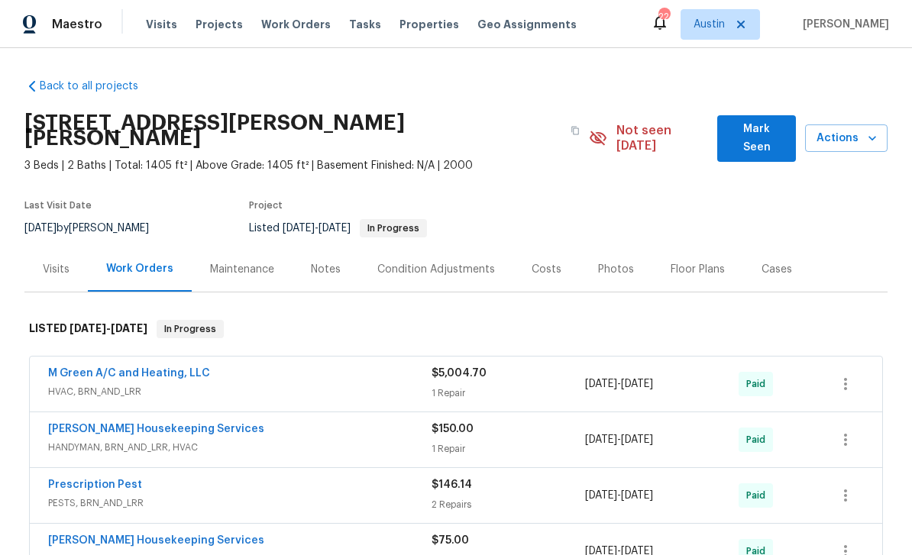
click at [59, 262] on div "Visits" at bounding box center [56, 269] width 27 height 15
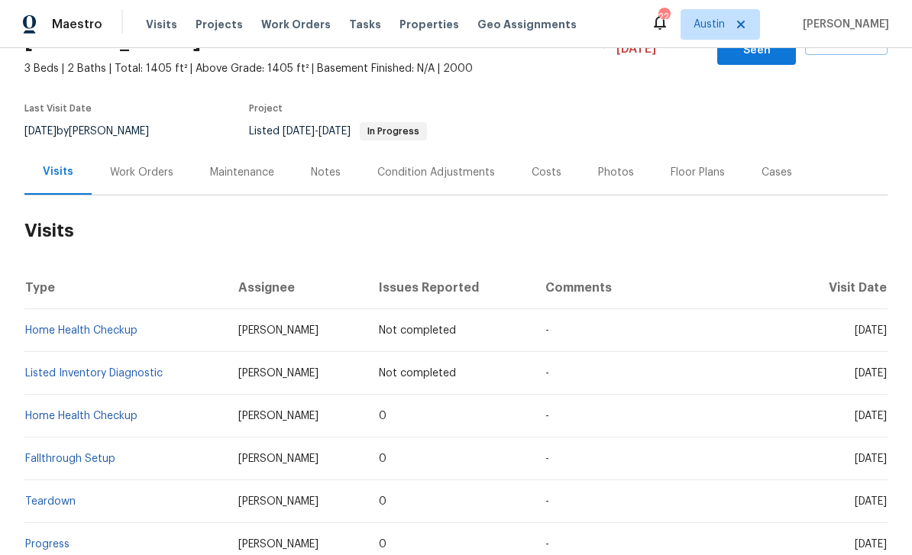
scroll to position [124, 0]
